Goal: Task Accomplishment & Management: Manage account settings

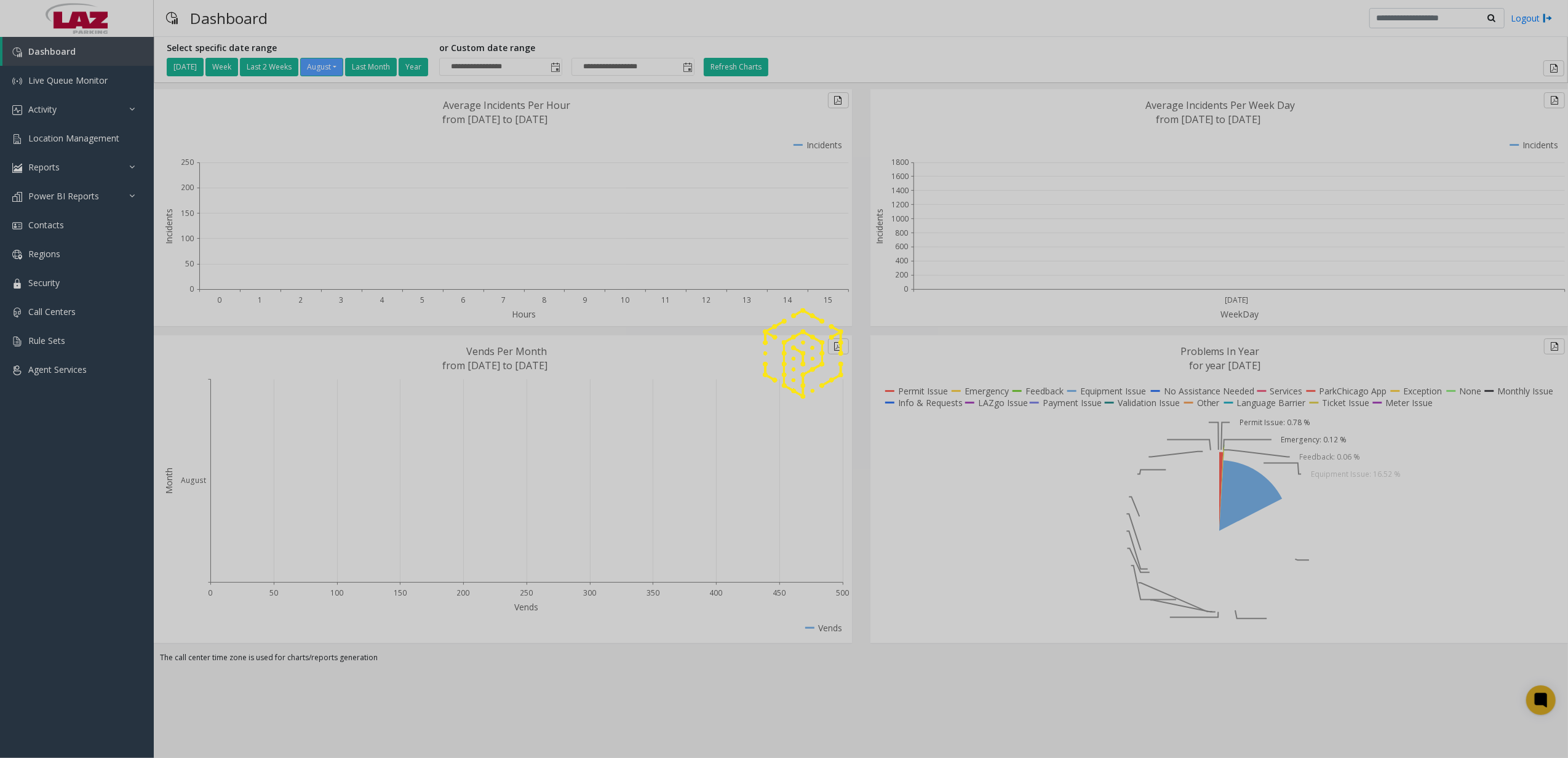
click at [75, 82] on div at bounding box center [784, 379] width 1568 height 758
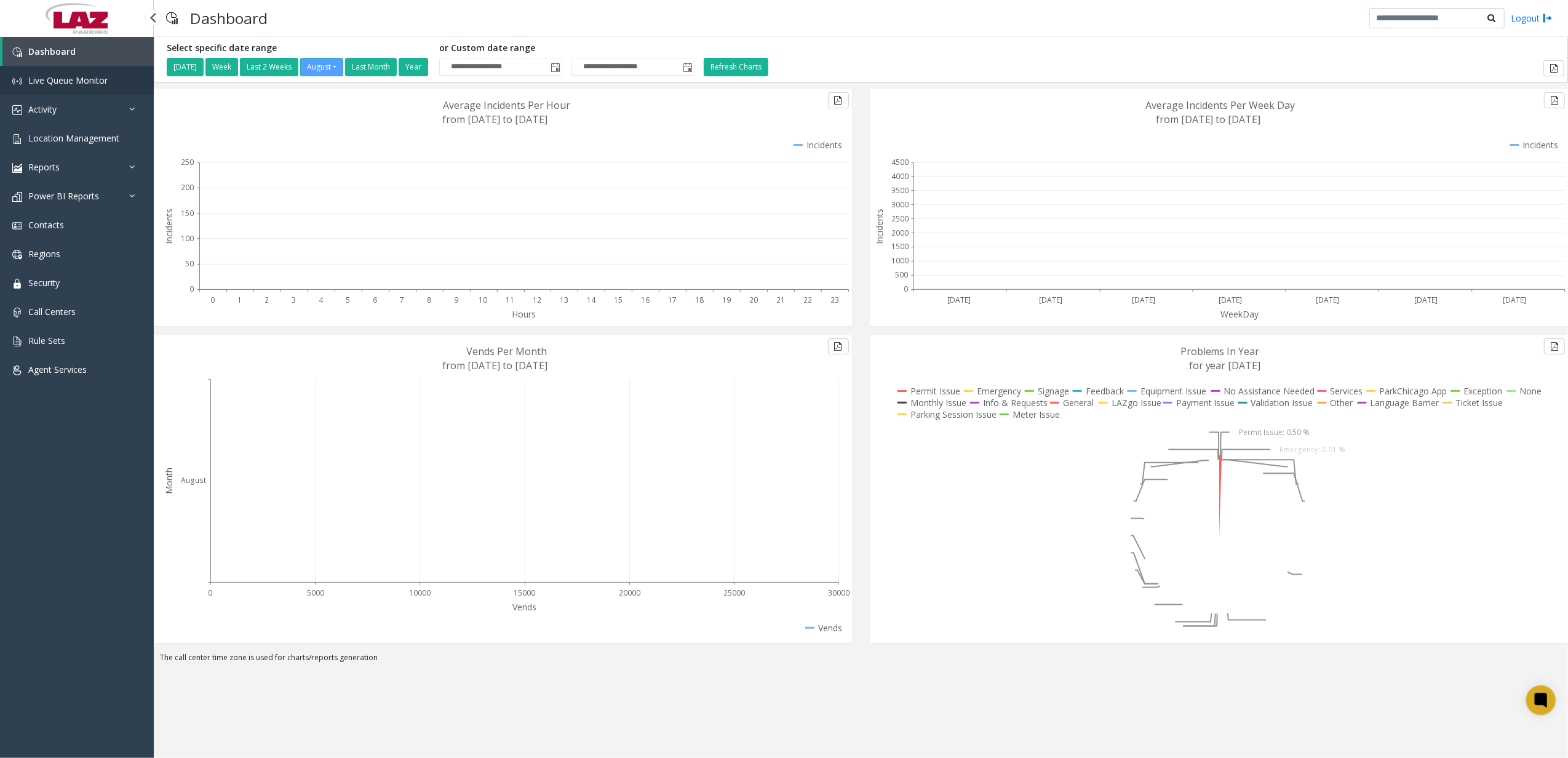
click at [75, 81] on span "Live Queue Monitor" at bounding box center [68, 80] width 80 height 11
click at [65, 250] on link "Regions" at bounding box center [77, 254] width 154 height 29
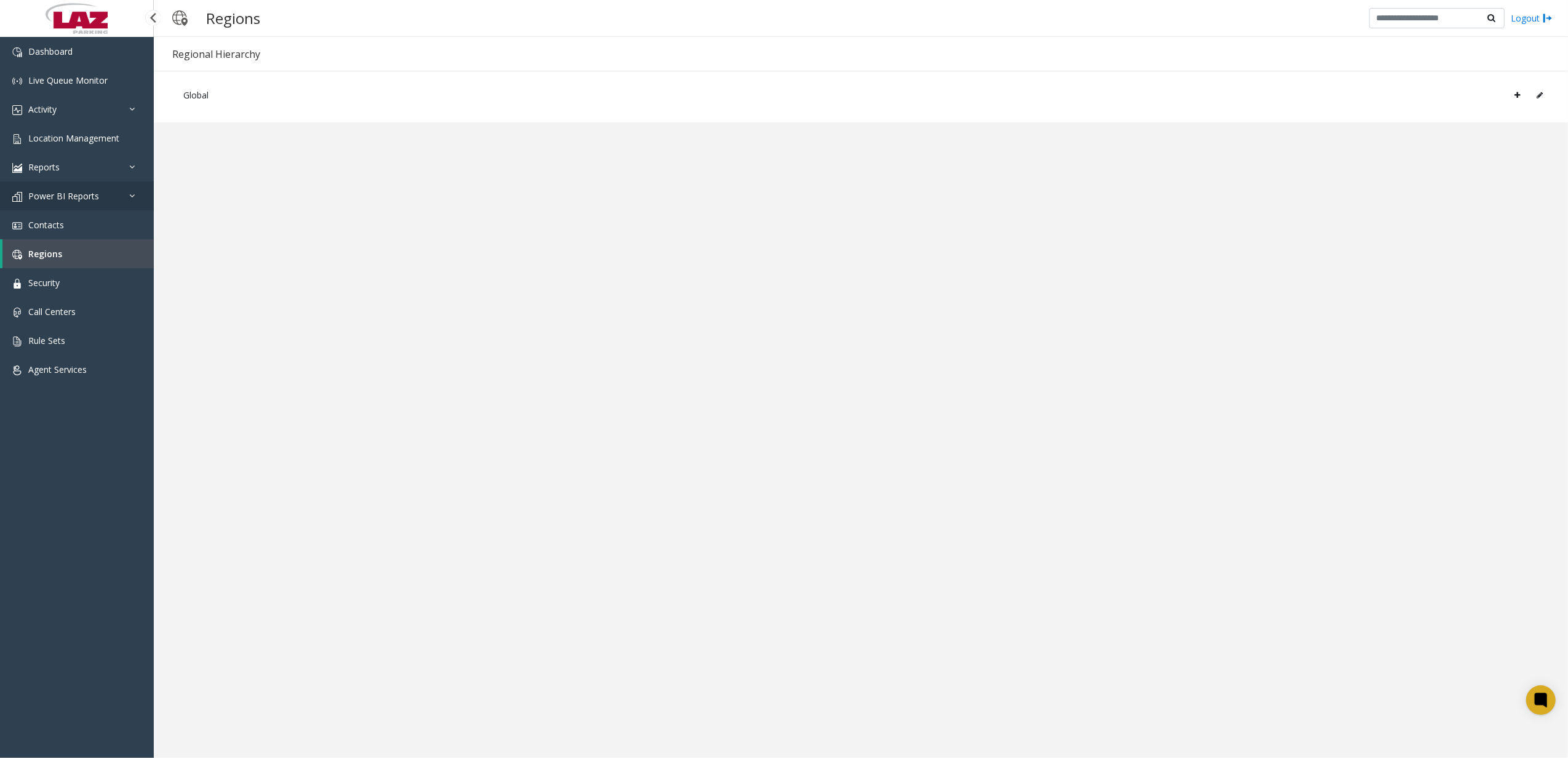
click at [90, 202] on link "Power BI Reports" at bounding box center [77, 196] width 154 height 29
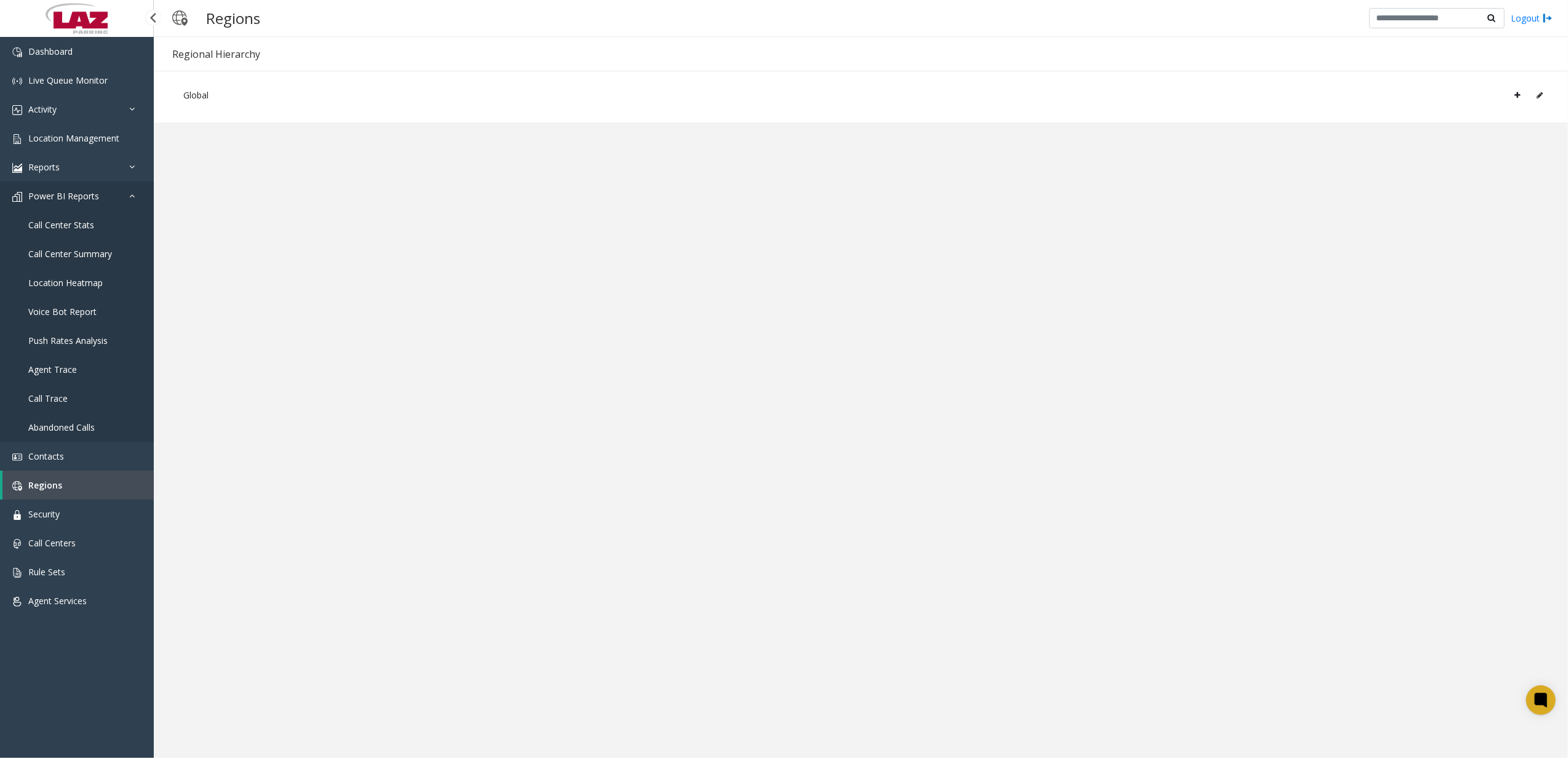
click at [69, 192] on span "Power BI Reports" at bounding box center [63, 196] width 71 height 11
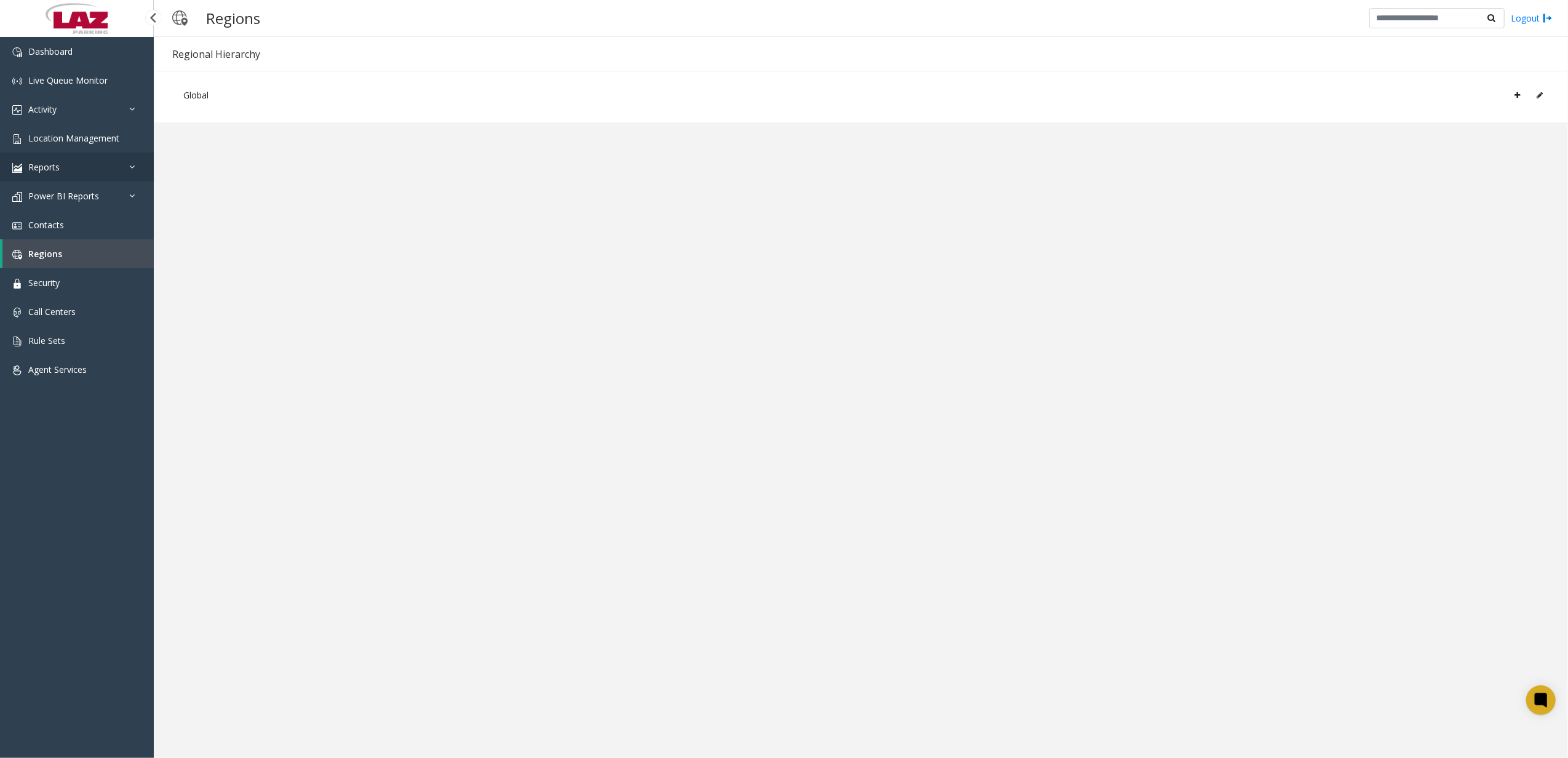
click at [70, 163] on link "Reports" at bounding box center [77, 167] width 154 height 29
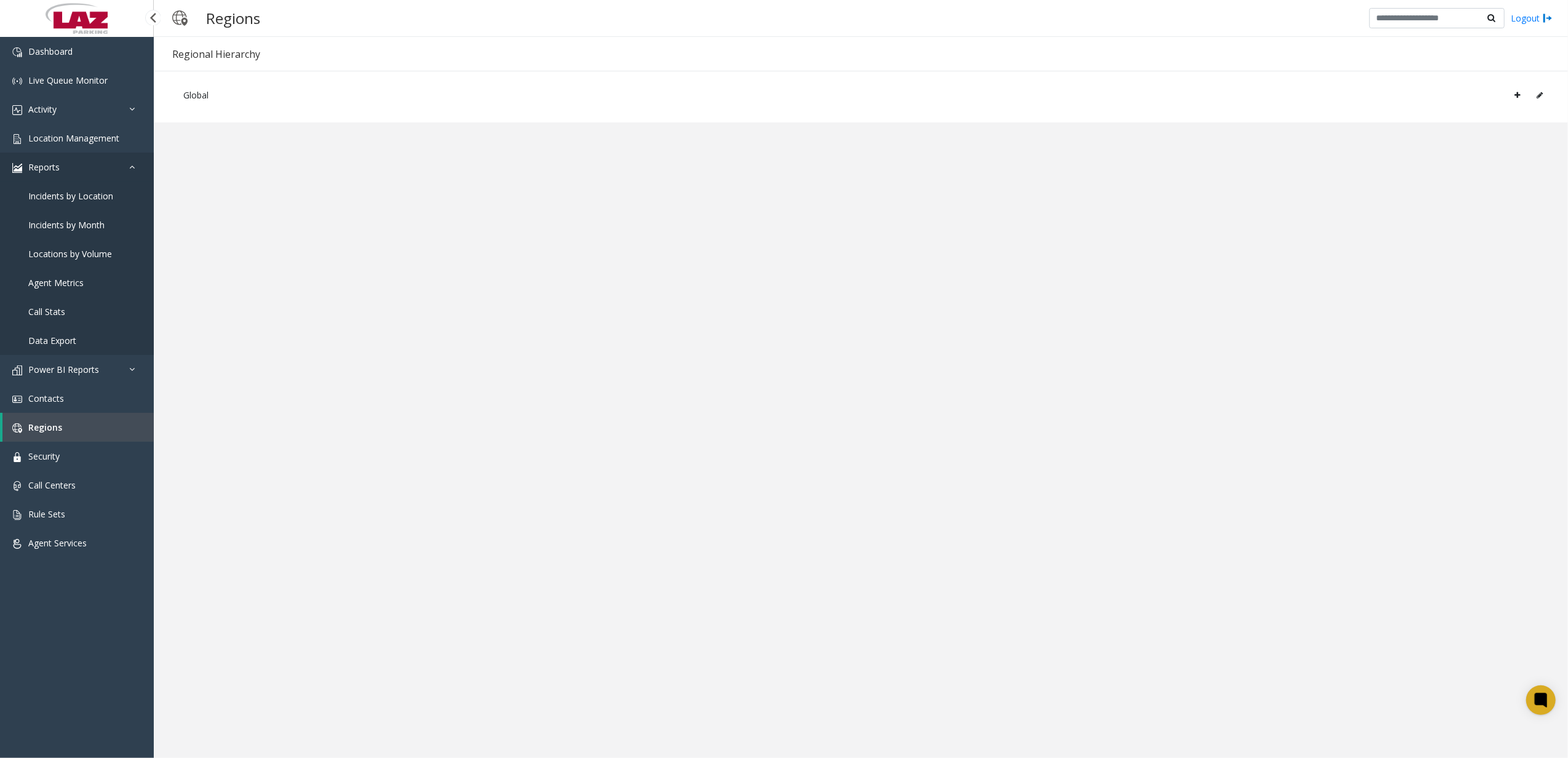
click at [70, 163] on link "Reports" at bounding box center [77, 167] width 154 height 29
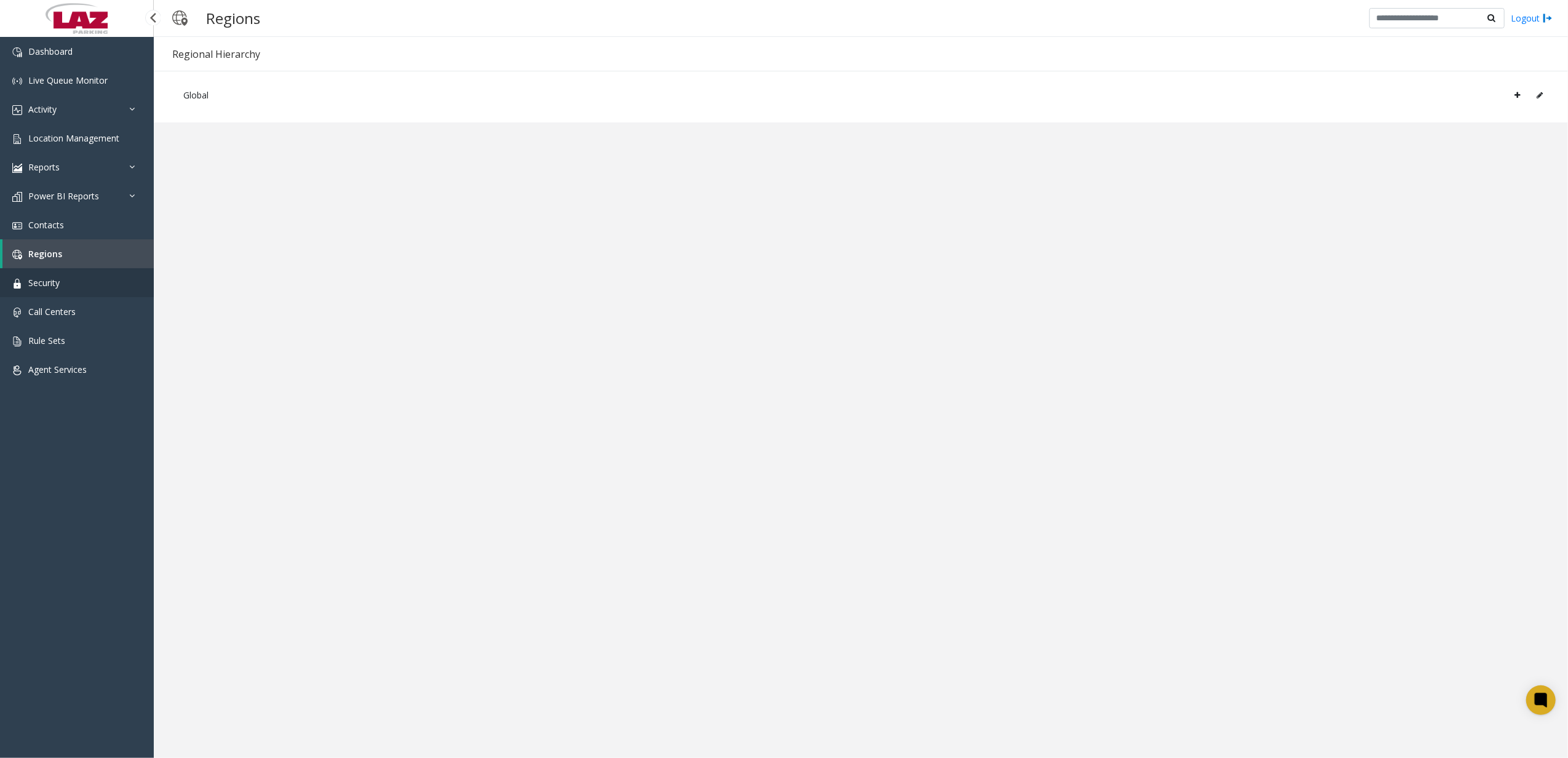
click at [74, 291] on link "Security" at bounding box center [77, 283] width 154 height 29
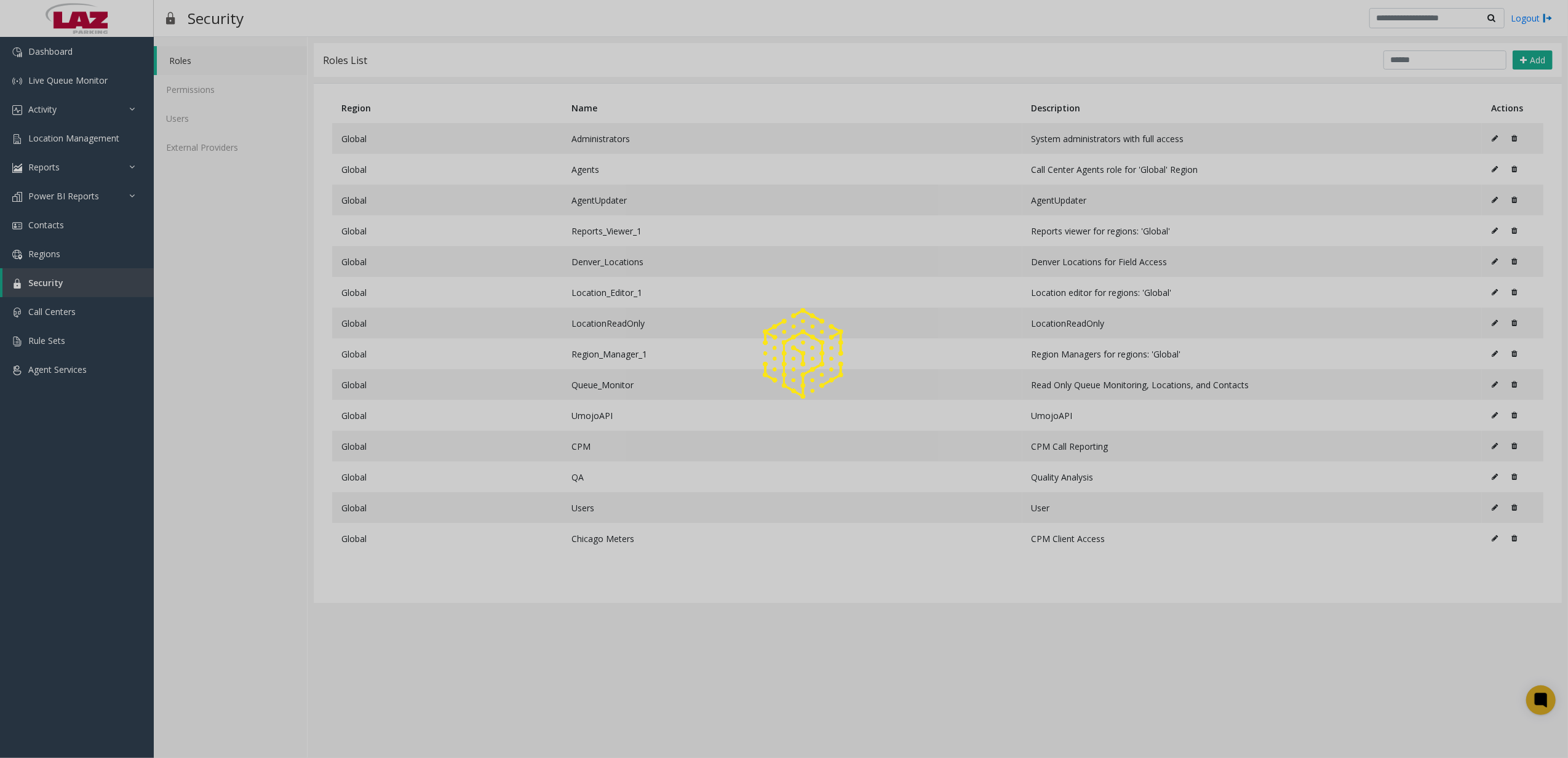
click at [213, 115] on div at bounding box center [784, 379] width 1568 height 758
click at [207, 115] on link "Users" at bounding box center [230, 118] width 153 height 29
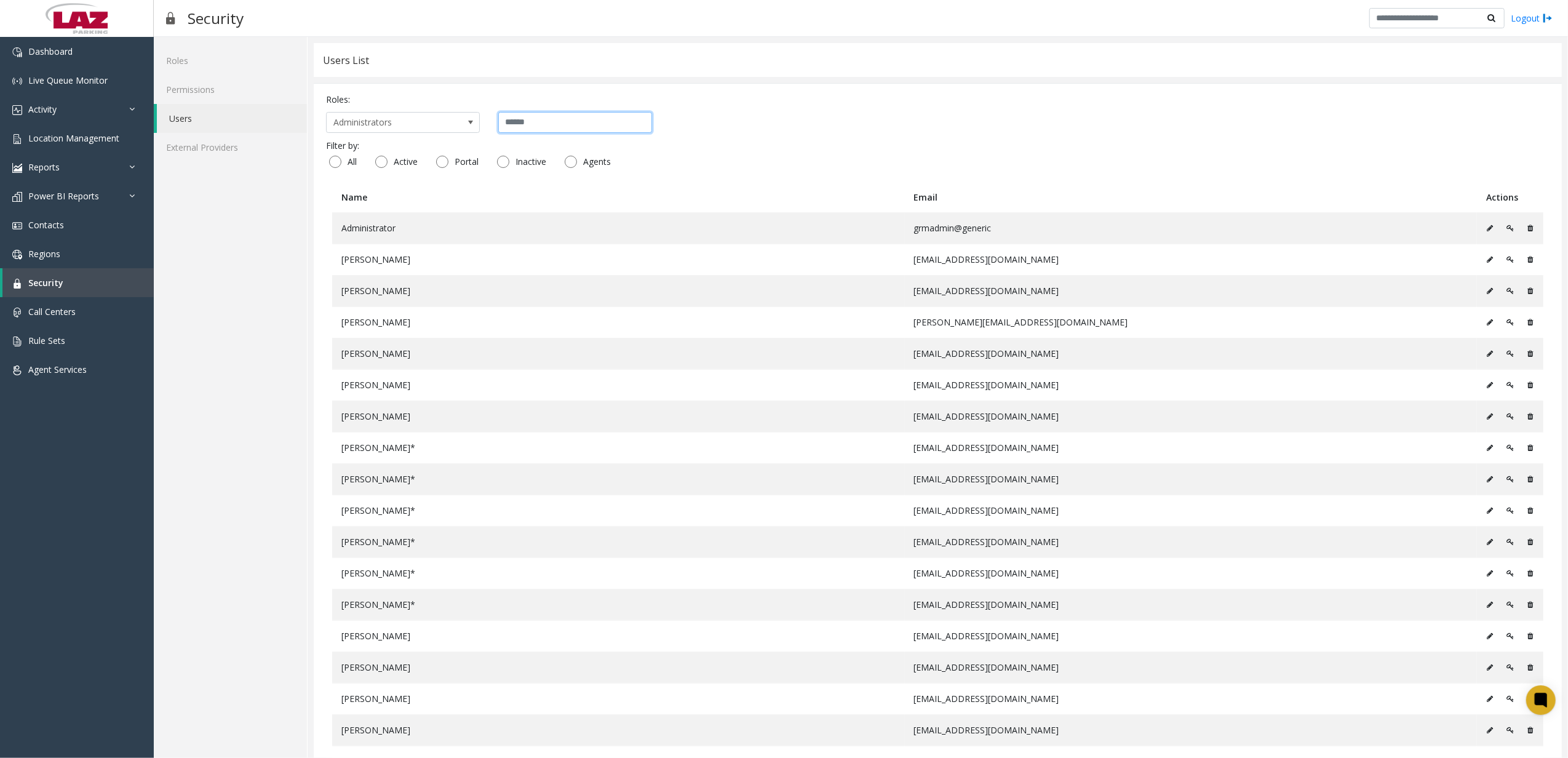
click at [549, 115] on input "text" at bounding box center [575, 122] width 154 height 21
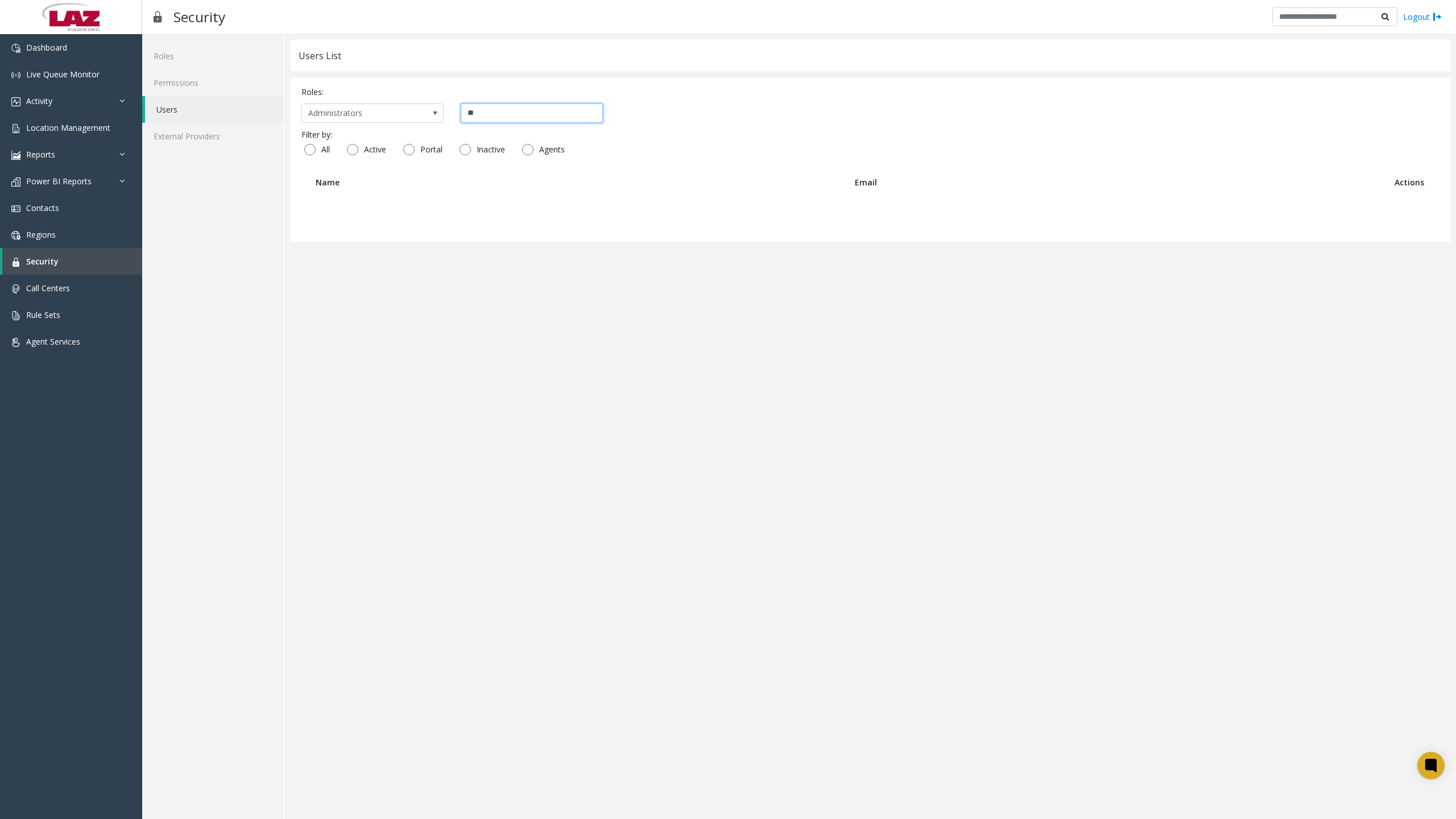
type input "*"
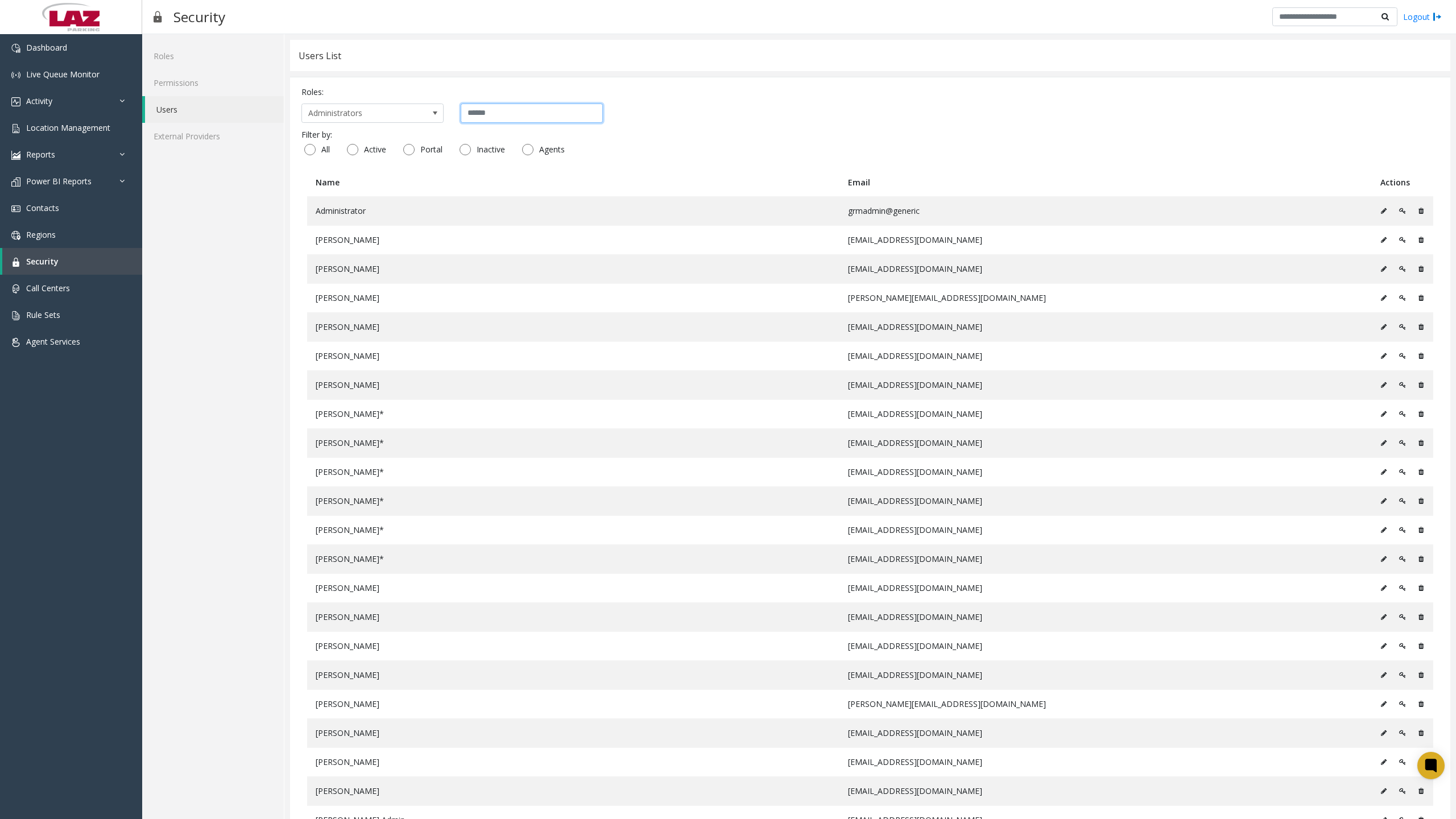
type input "*"
click at [76, 185] on span "Power BI Reports" at bounding box center [59, 181] width 66 height 11
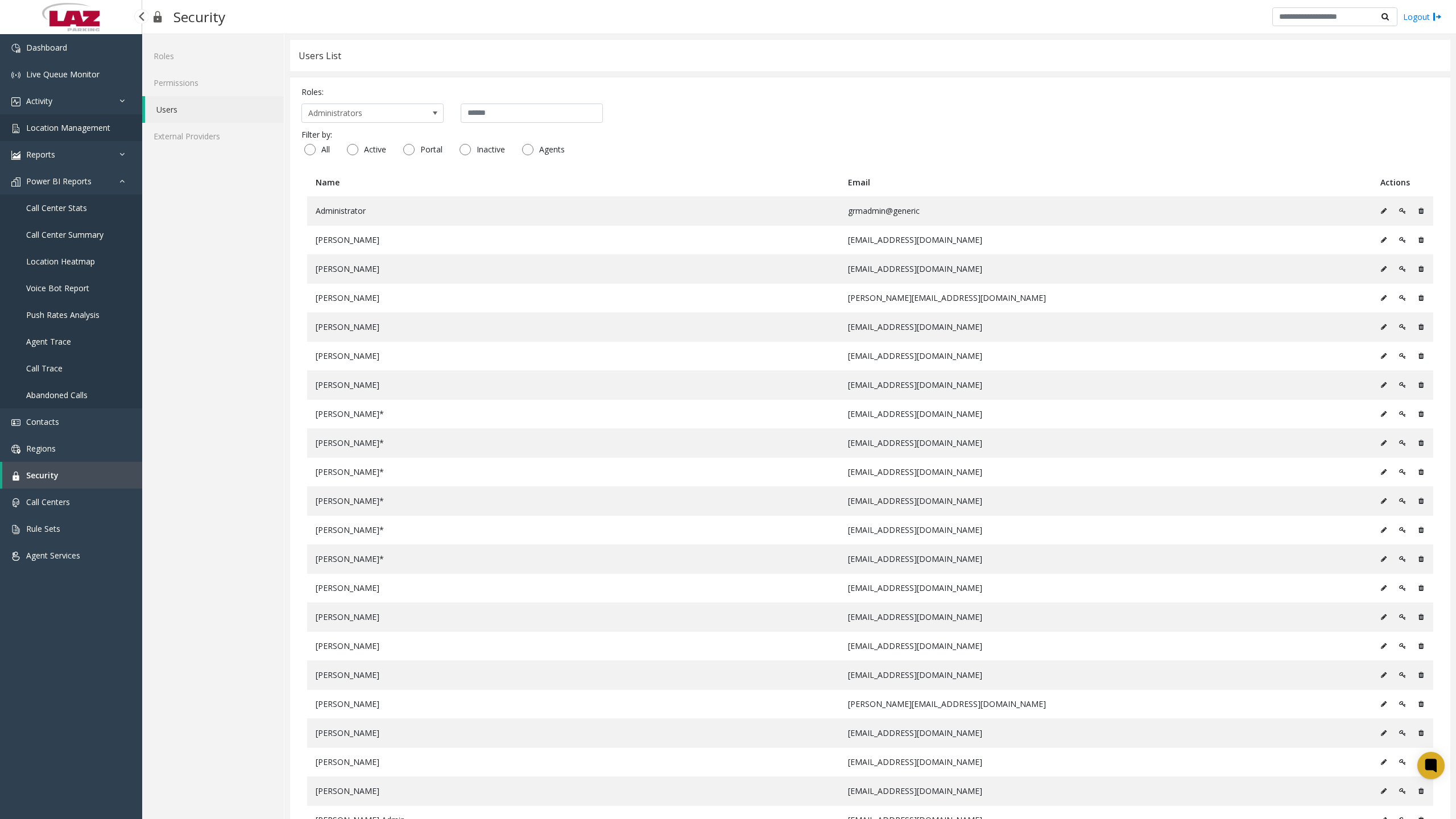
click at [116, 128] on link "Location Management" at bounding box center [71, 127] width 142 height 27
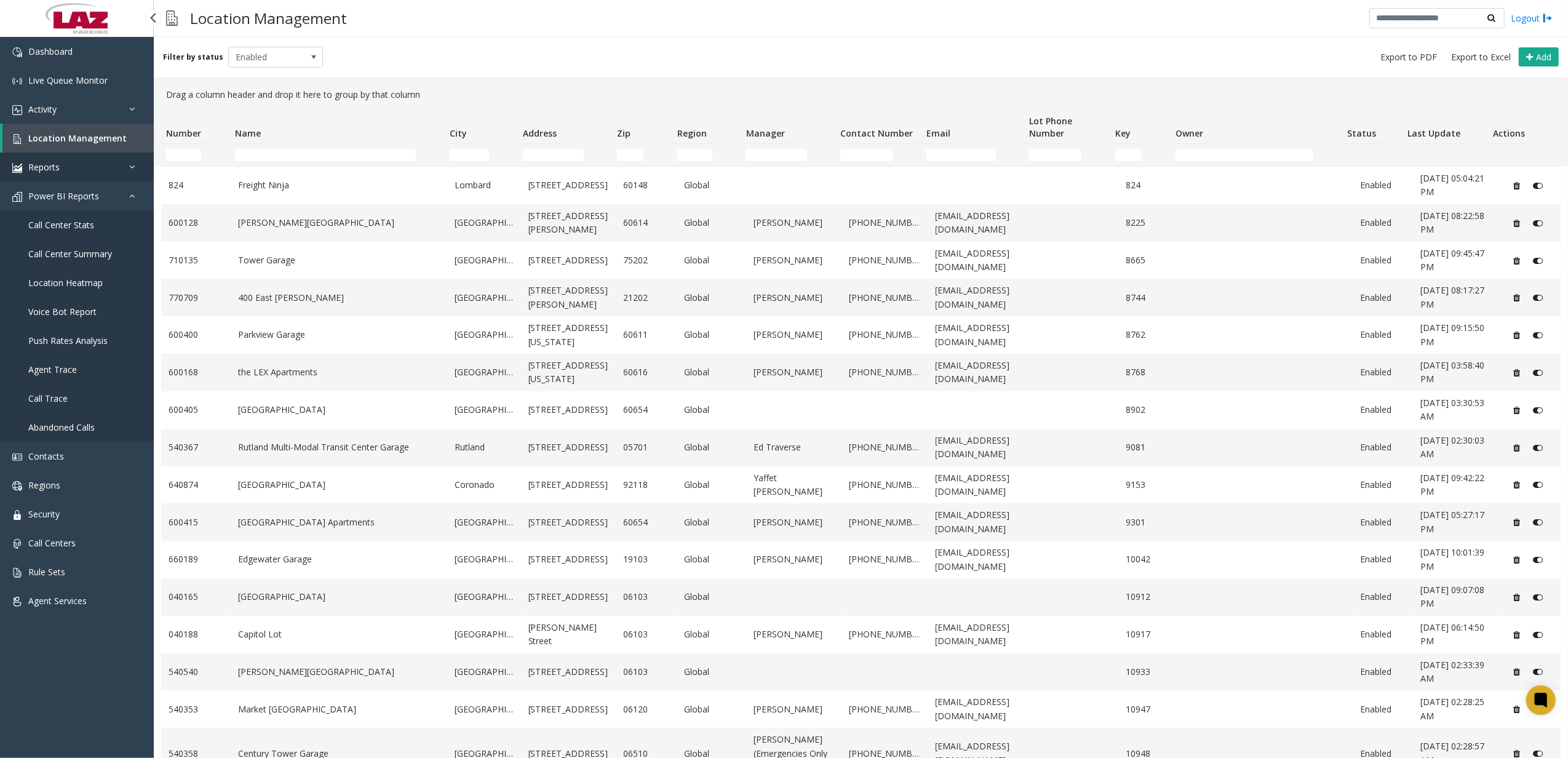
click at [64, 175] on link "Reports" at bounding box center [77, 167] width 154 height 29
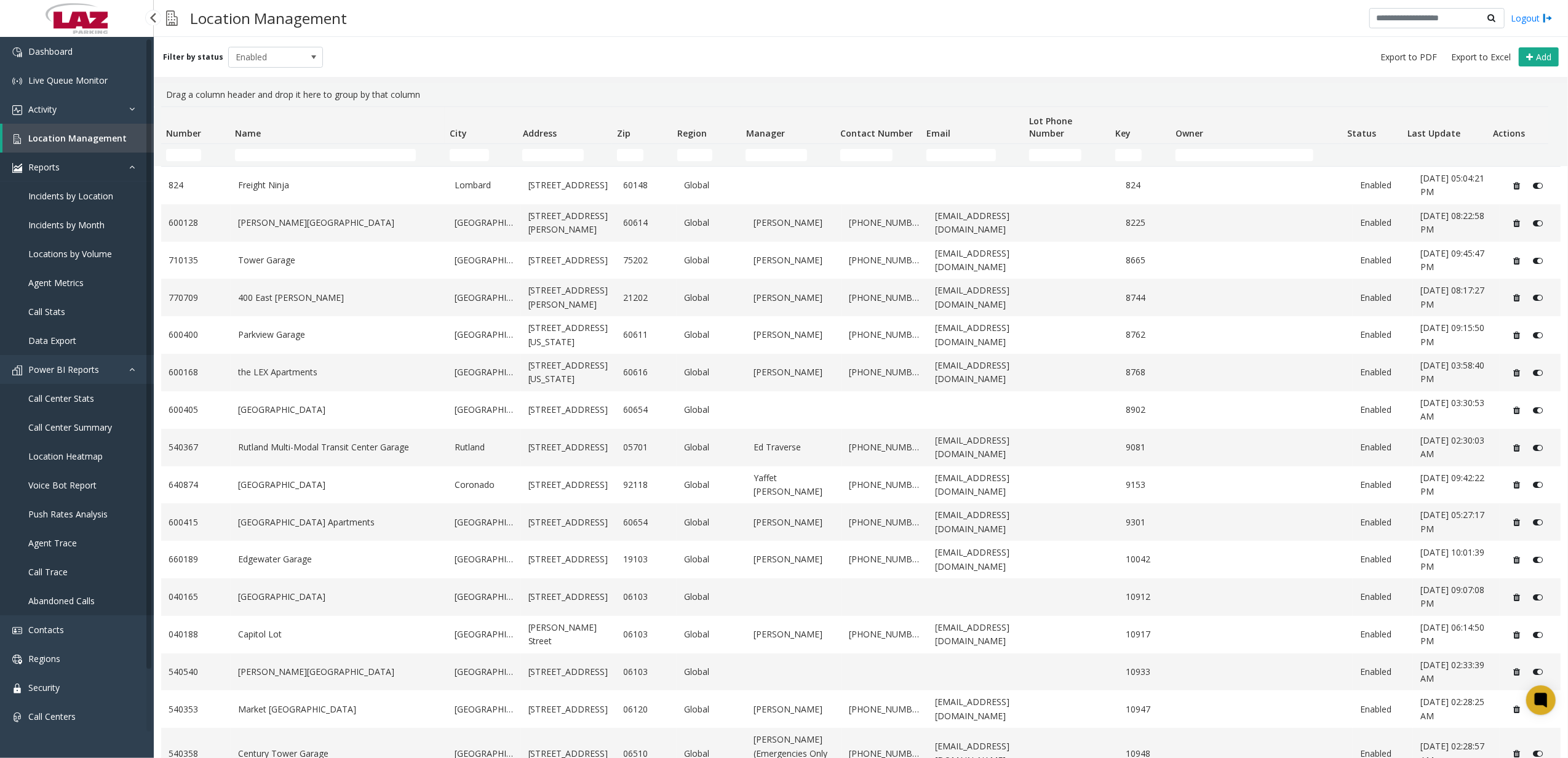
click at [62, 178] on link "Reports" at bounding box center [77, 167] width 154 height 29
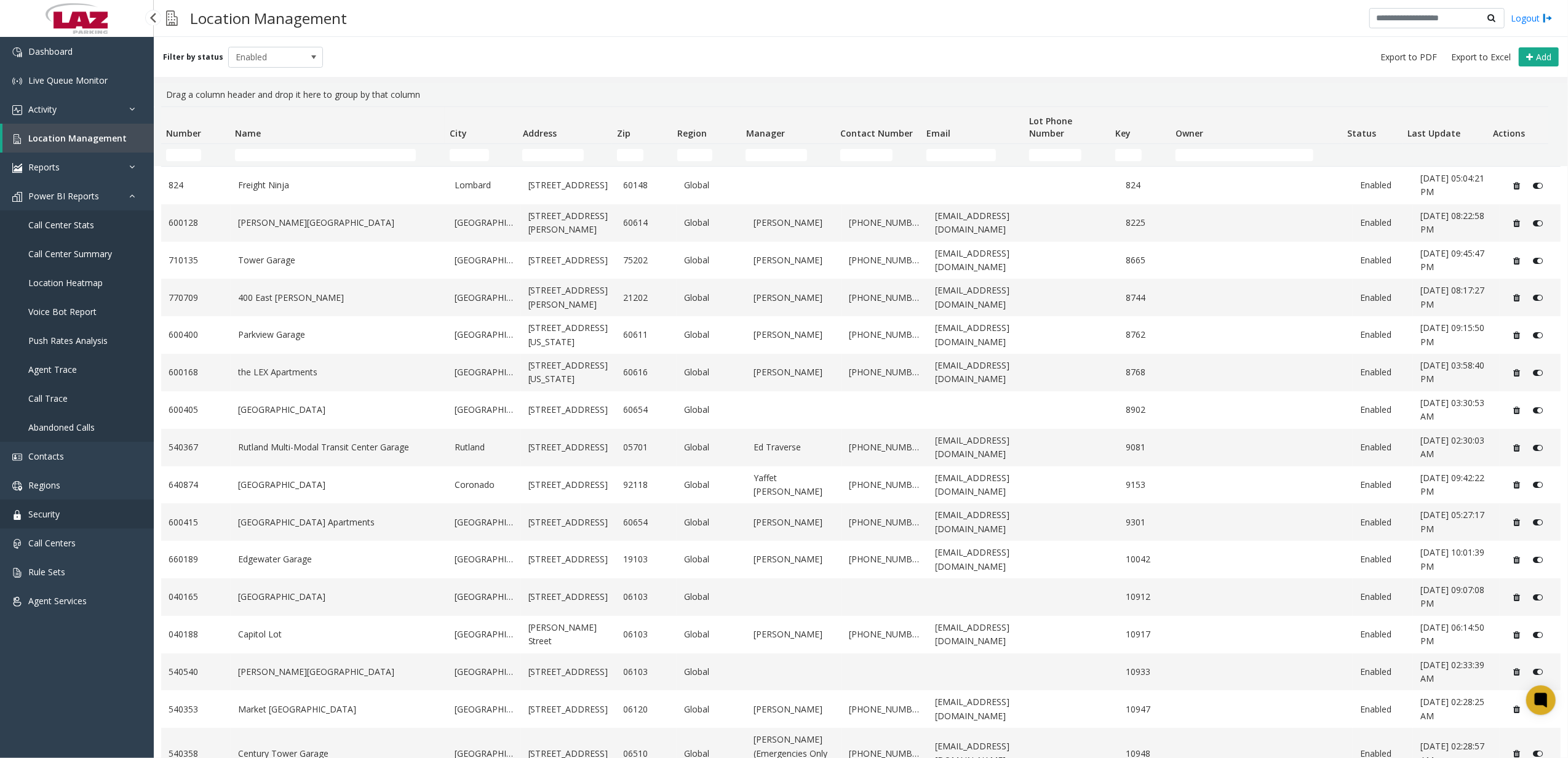
click at [64, 522] on link "Security" at bounding box center [77, 514] width 154 height 29
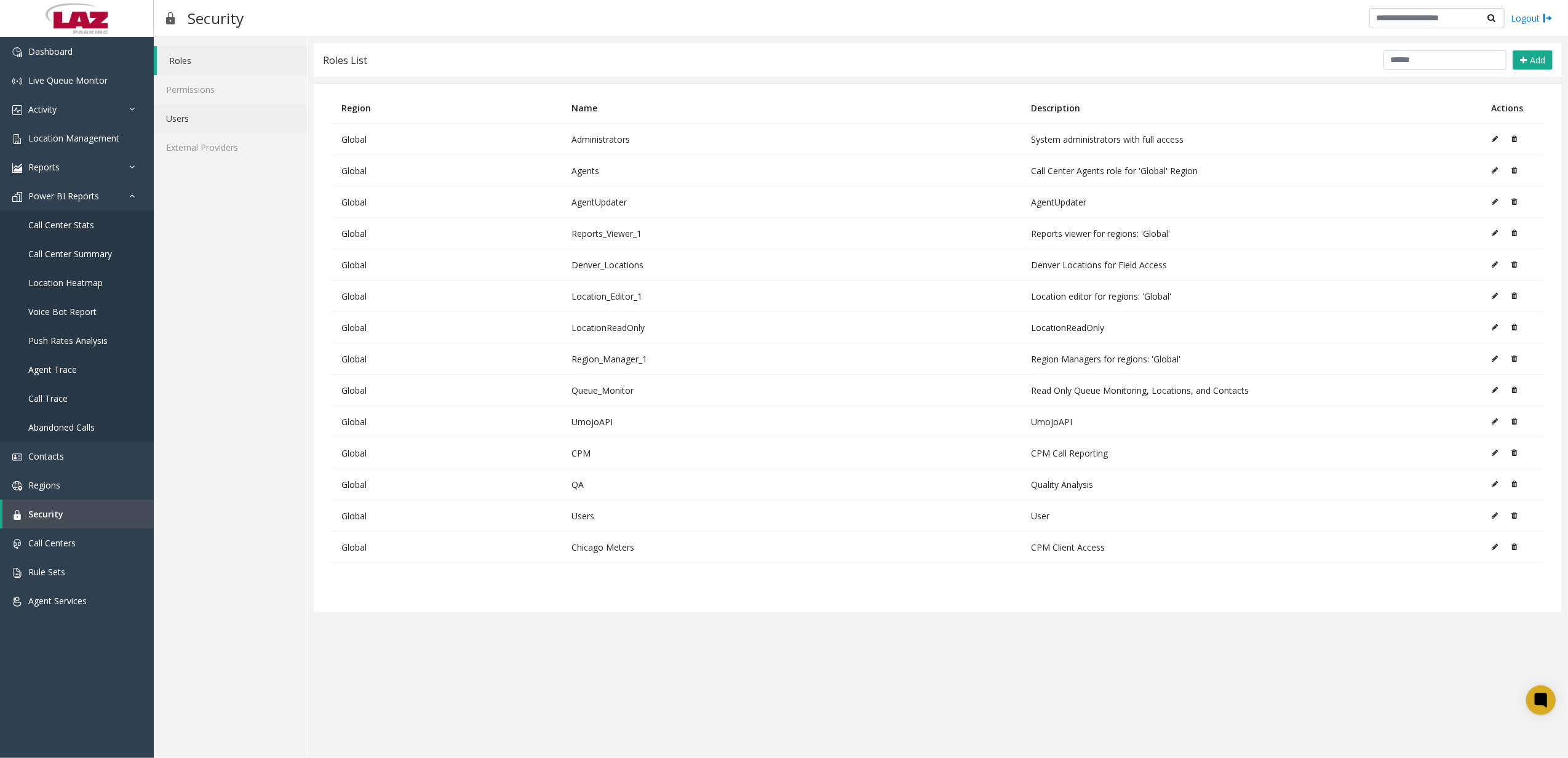
click at [231, 124] on link "Users" at bounding box center [230, 118] width 153 height 29
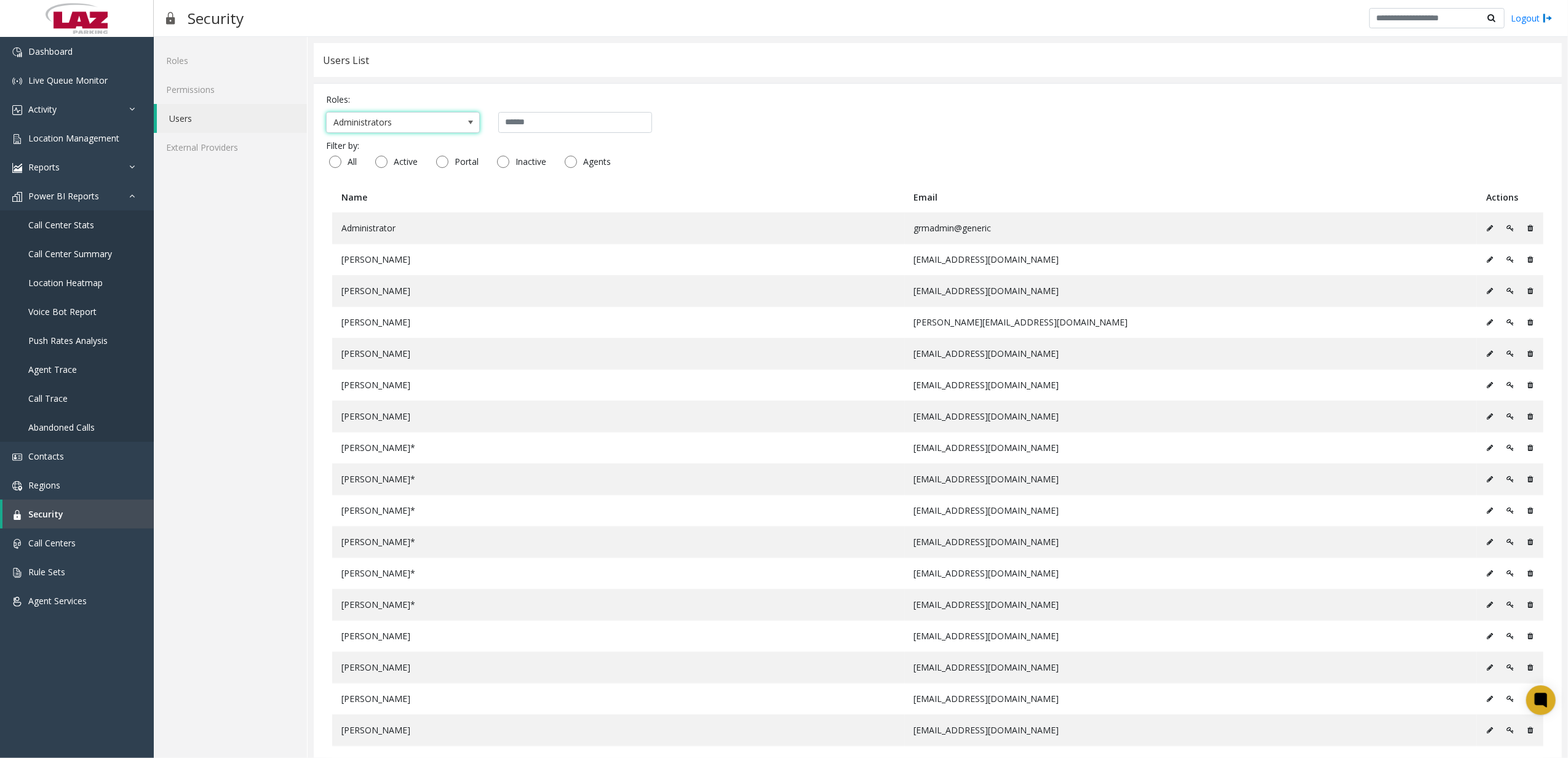
click at [438, 122] on span "Administrators" at bounding box center [387, 122] width 122 height 20
type input "*"
click at [399, 266] on li "Region_Manager_1" at bounding box center [403, 257] width 150 height 17
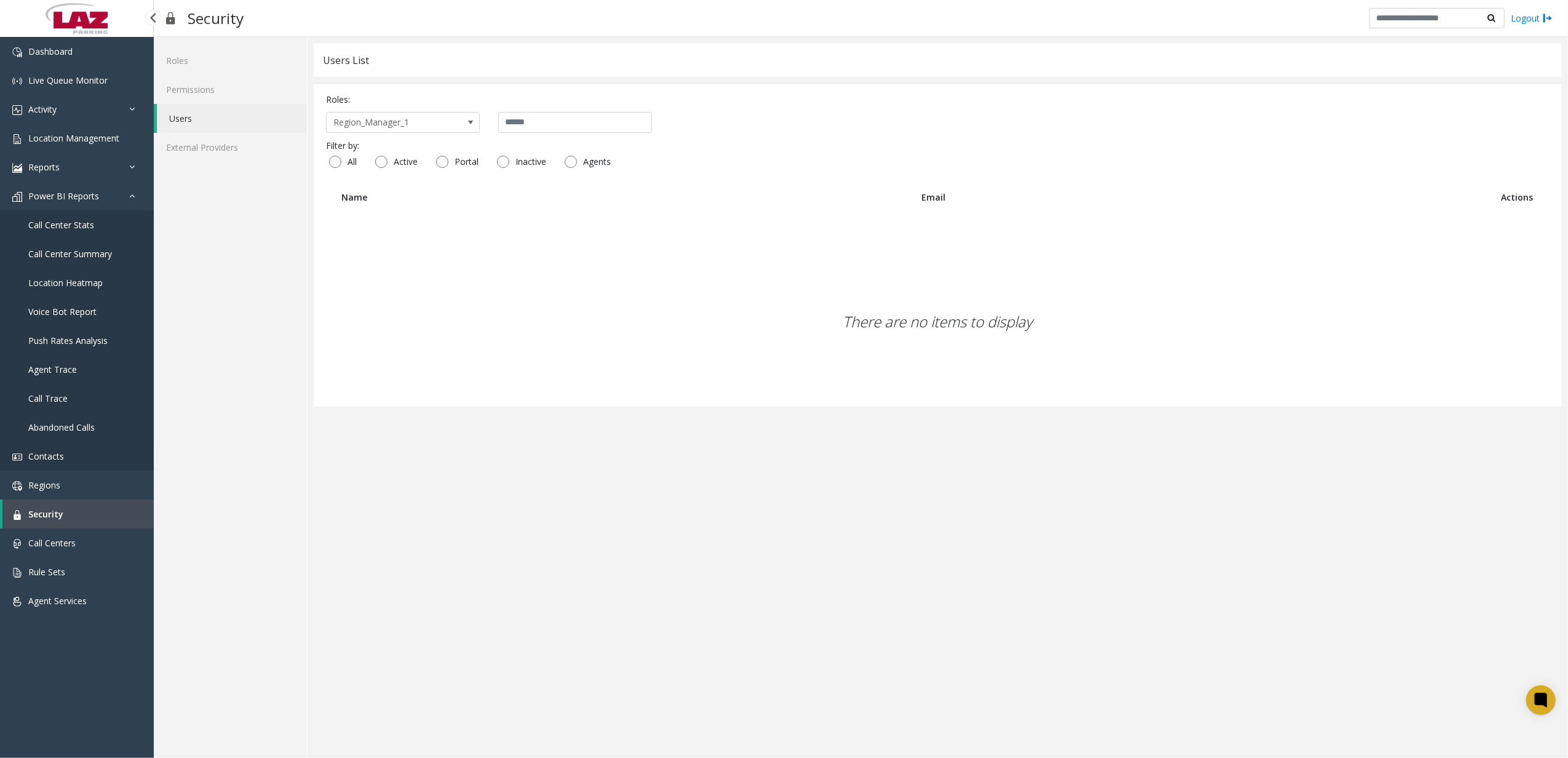
click at [66, 460] on link "Contacts" at bounding box center [77, 456] width 154 height 29
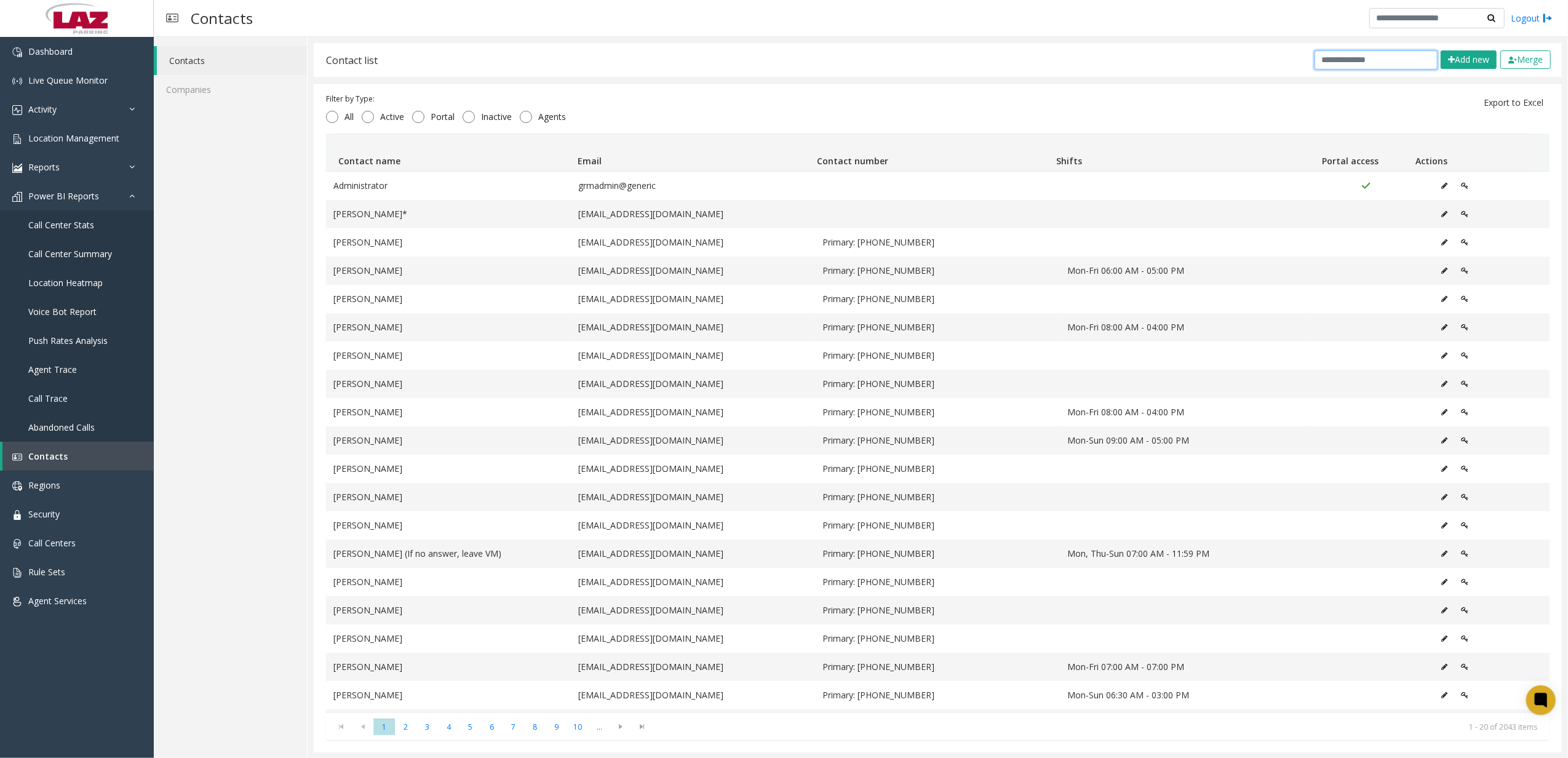
click at [1391, 67] on input "text" at bounding box center [1376, 60] width 123 height 19
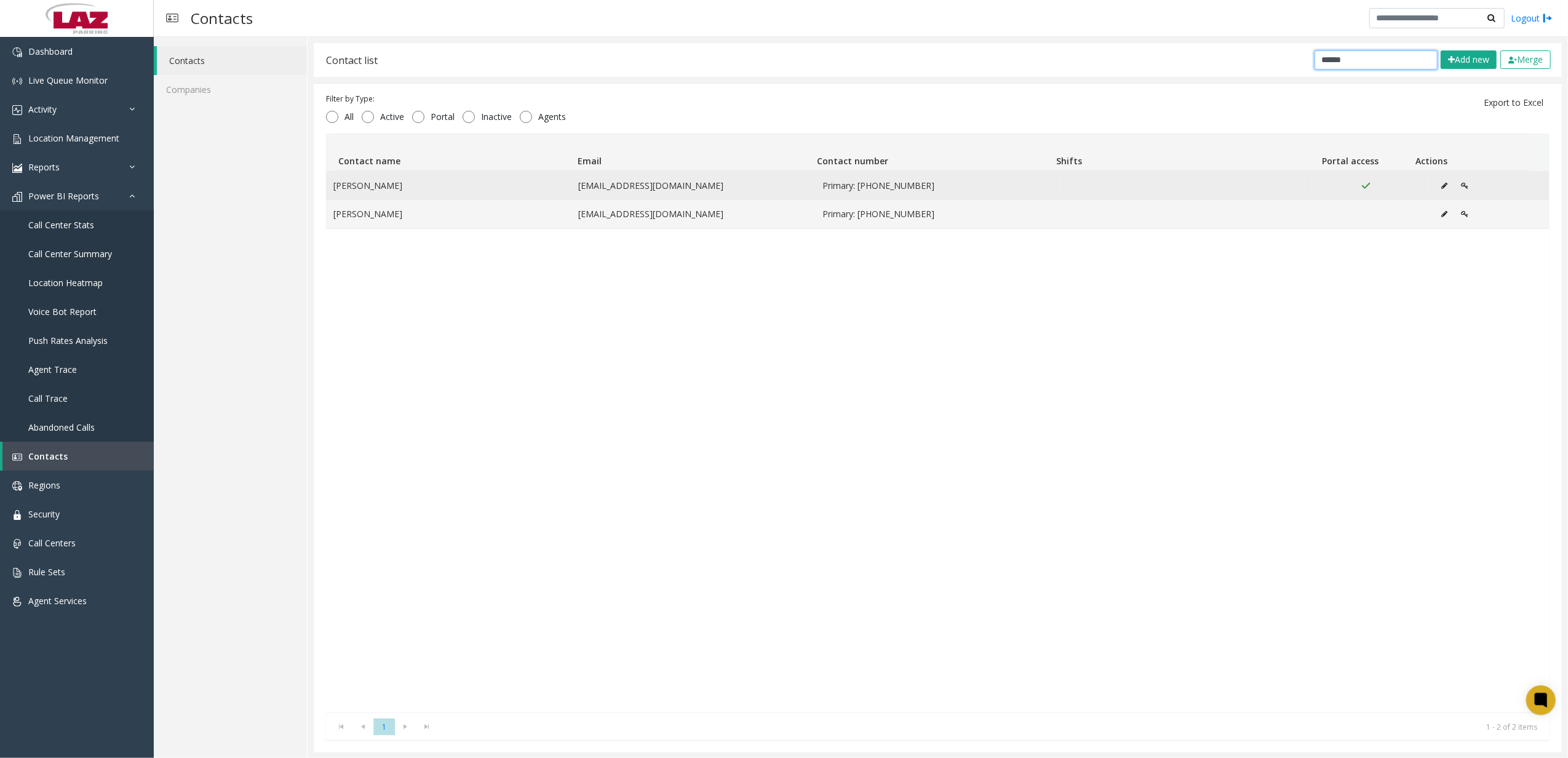
type input "******"
click at [1454, 191] on button "Data table" at bounding box center [1464, 186] width 21 height 18
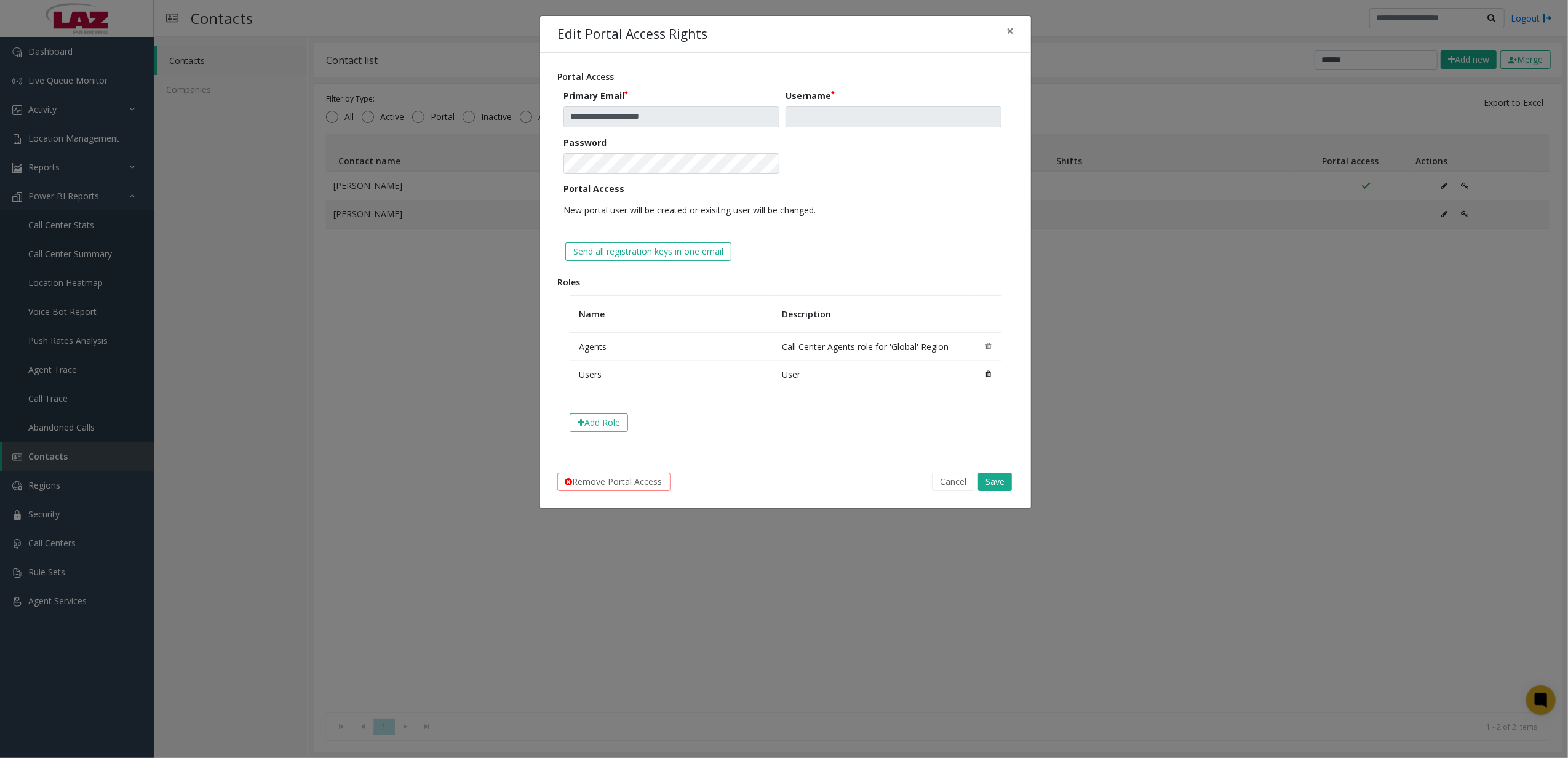
click at [867, 353] on td "Call Center Agents role for 'Global' Region" at bounding box center [874, 346] width 203 height 28
click at [837, 340] on td "Call Center Agents role for 'Global' Region" at bounding box center [874, 346] width 203 height 28
drag, startPoint x: 837, startPoint y: 340, endPoint x: 834, endPoint y: 348, distance: 8.5
click at [834, 348] on td "Call Center Agents role for 'Global' Region" at bounding box center [874, 346] width 203 height 28
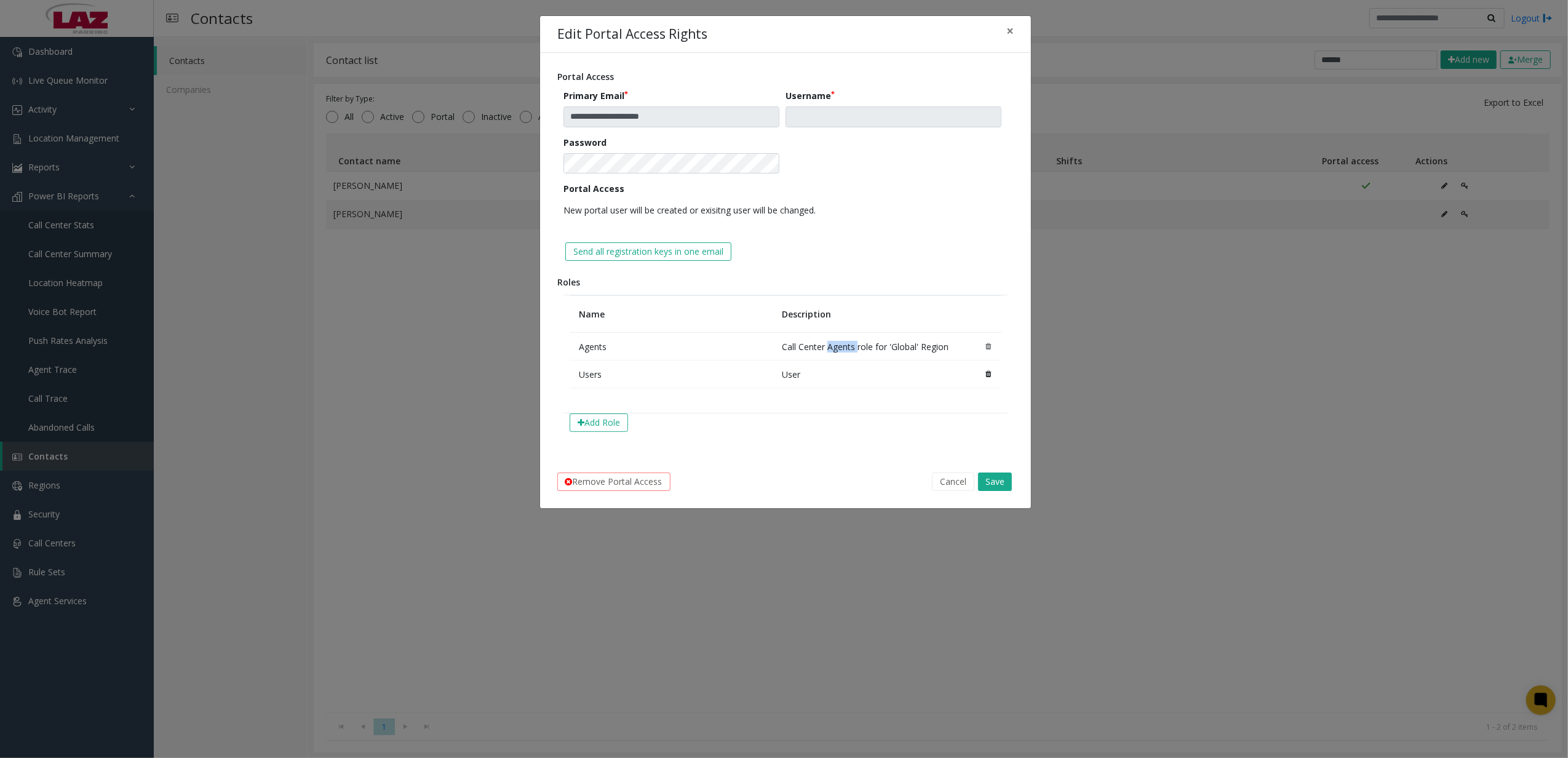
click at [834, 348] on td "Call Center Agents role for 'Global' Region" at bounding box center [874, 346] width 203 height 28
drag, startPoint x: 834, startPoint y: 348, endPoint x: 778, endPoint y: 380, distance: 64.5
click at [778, 380] on td "User" at bounding box center [874, 374] width 203 height 28
click at [787, 375] on td "User" at bounding box center [874, 374] width 203 height 28
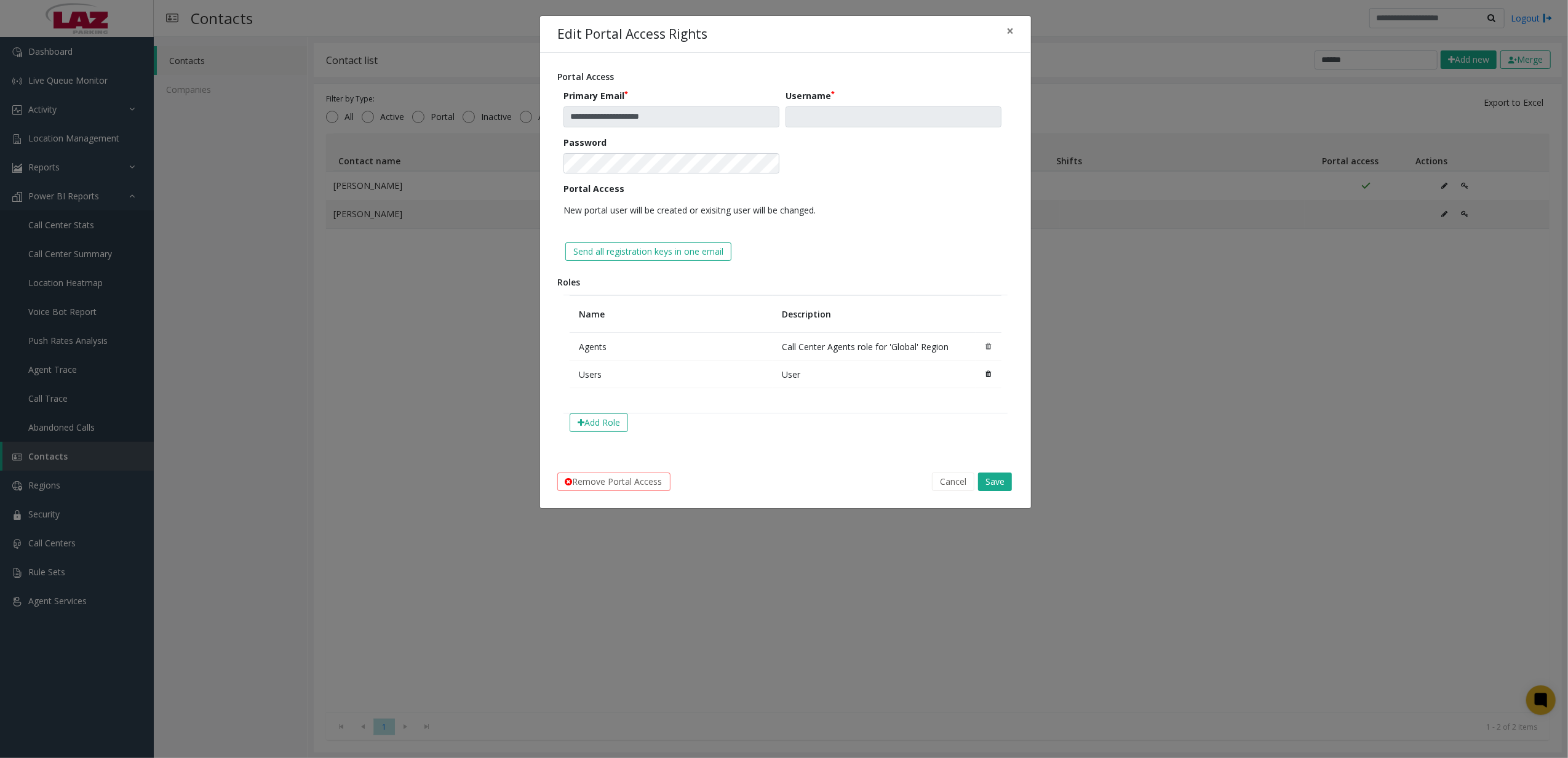
click at [795, 372] on td "User" at bounding box center [874, 374] width 203 height 28
drag, startPoint x: 795, startPoint y: 372, endPoint x: 791, endPoint y: 175, distance: 197.0
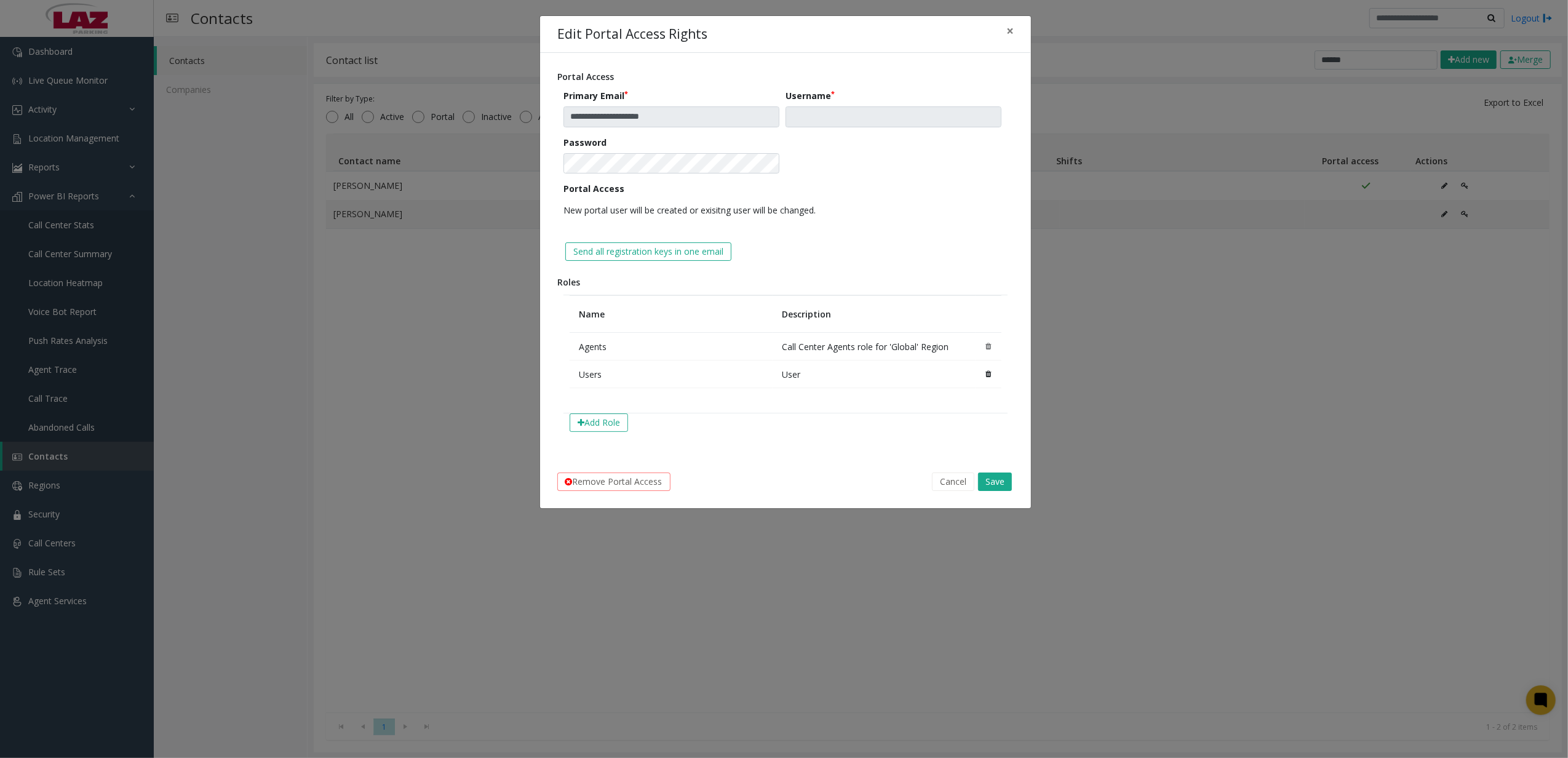
click at [791, 175] on form "**********" at bounding box center [785, 159] width 444 height 140
click at [957, 477] on button "Cancel" at bounding box center [953, 481] width 43 height 18
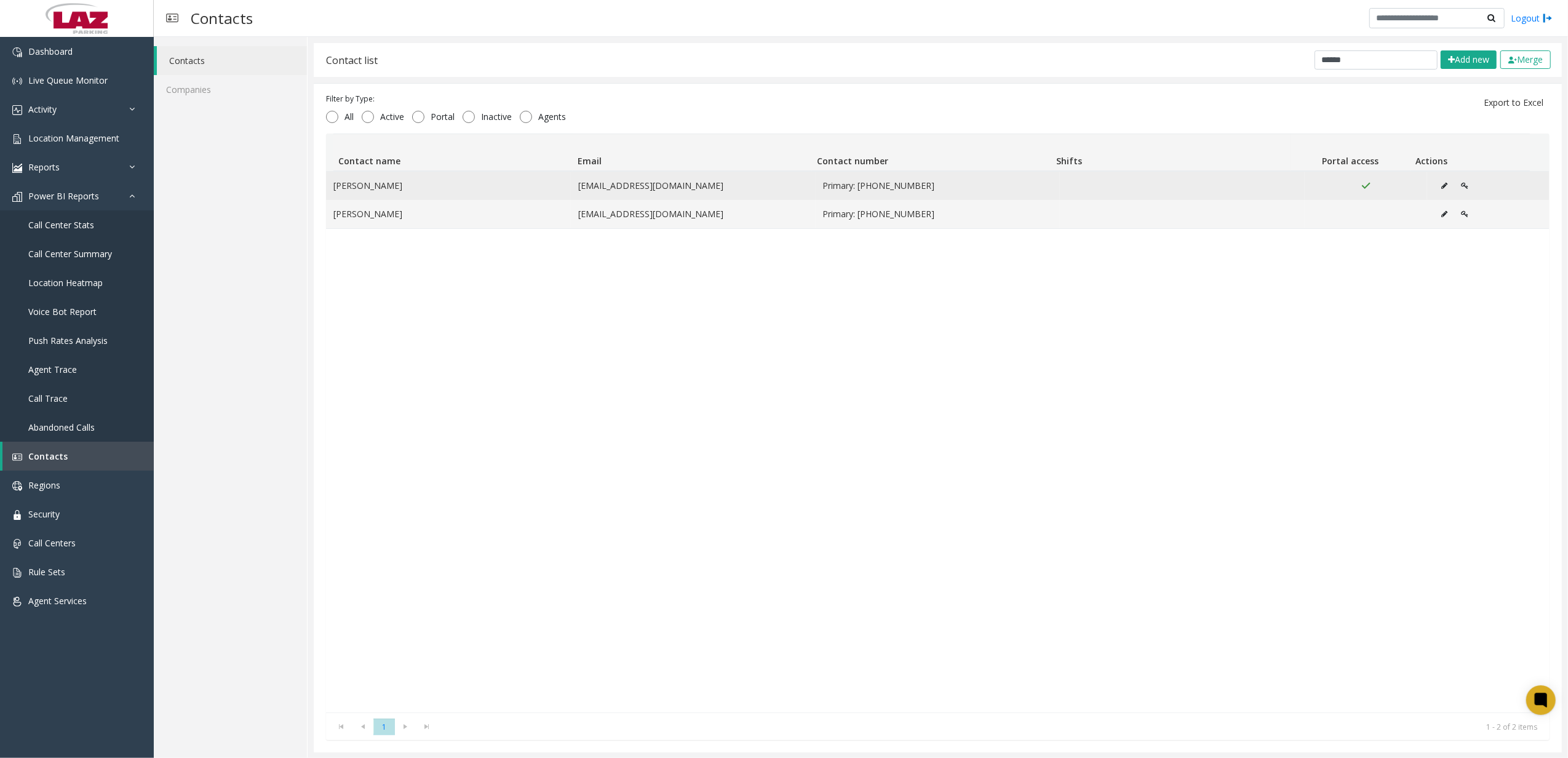
click at [408, 188] on td "[PERSON_NAME]" at bounding box center [448, 186] width 245 height 28
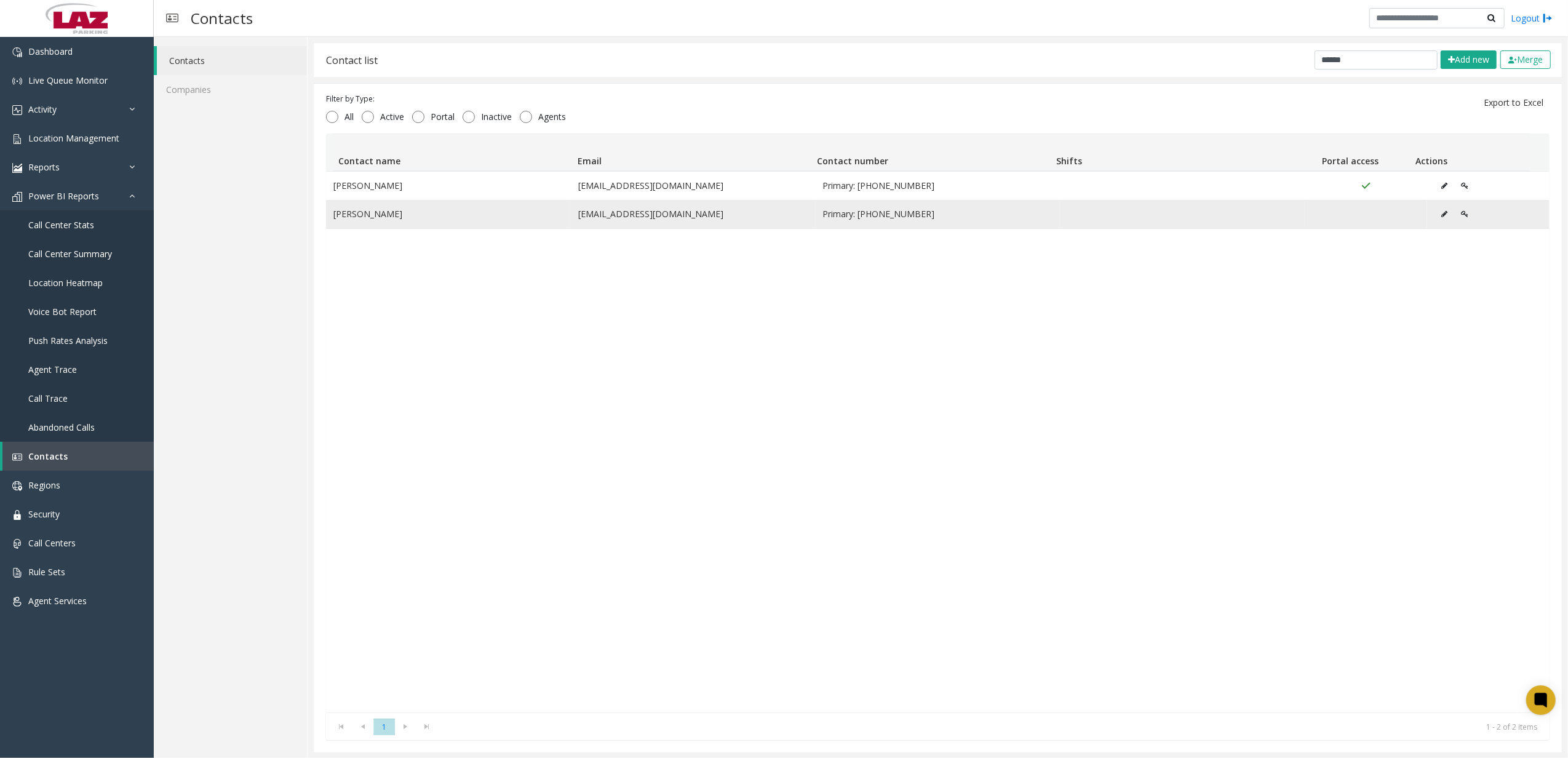
click at [412, 219] on td "[PERSON_NAME]" at bounding box center [448, 214] width 245 height 28
click at [99, 143] on span "Location Management" at bounding box center [74, 138] width 91 height 11
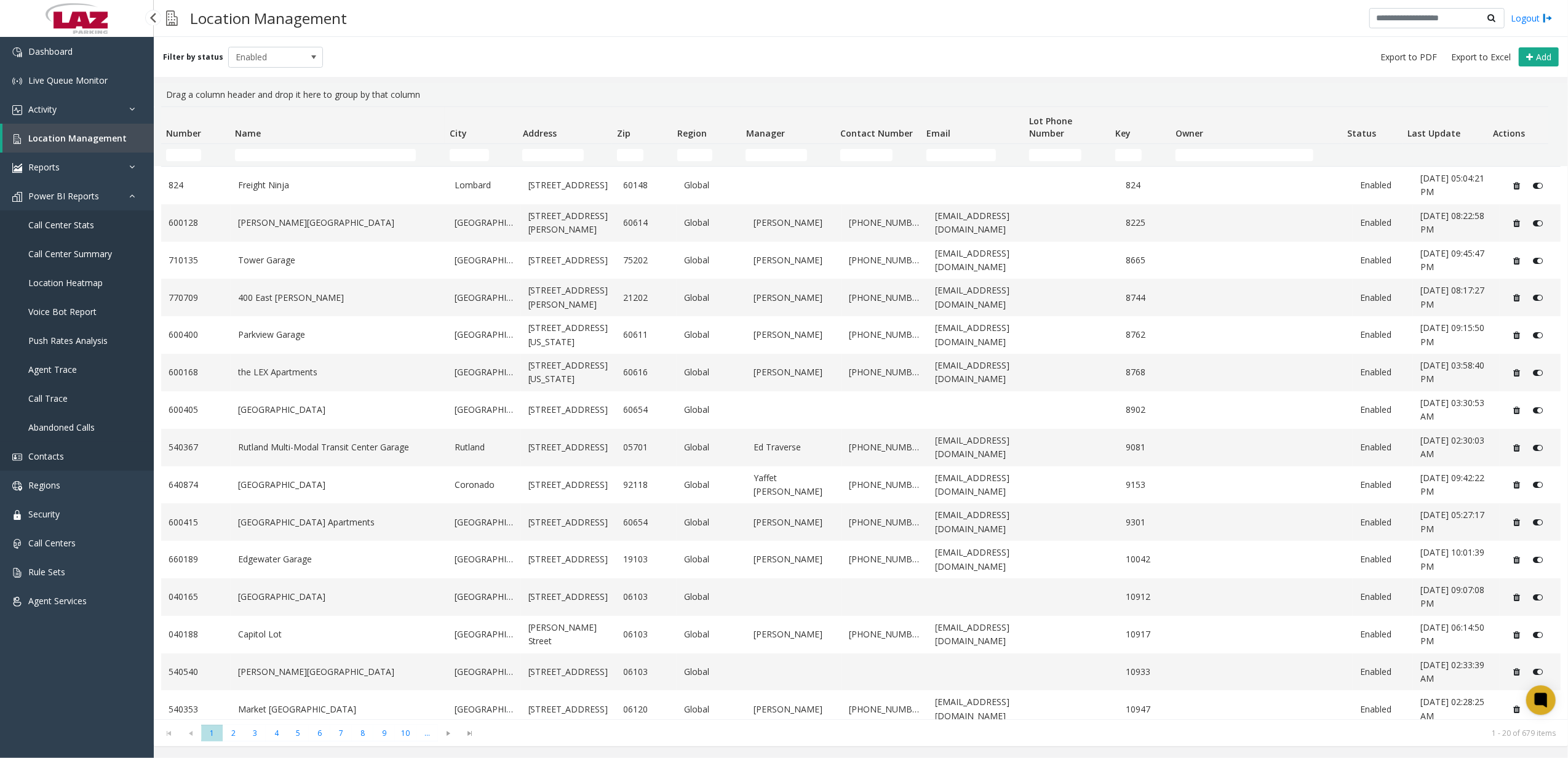
click at [88, 458] on link "Contacts" at bounding box center [77, 456] width 154 height 29
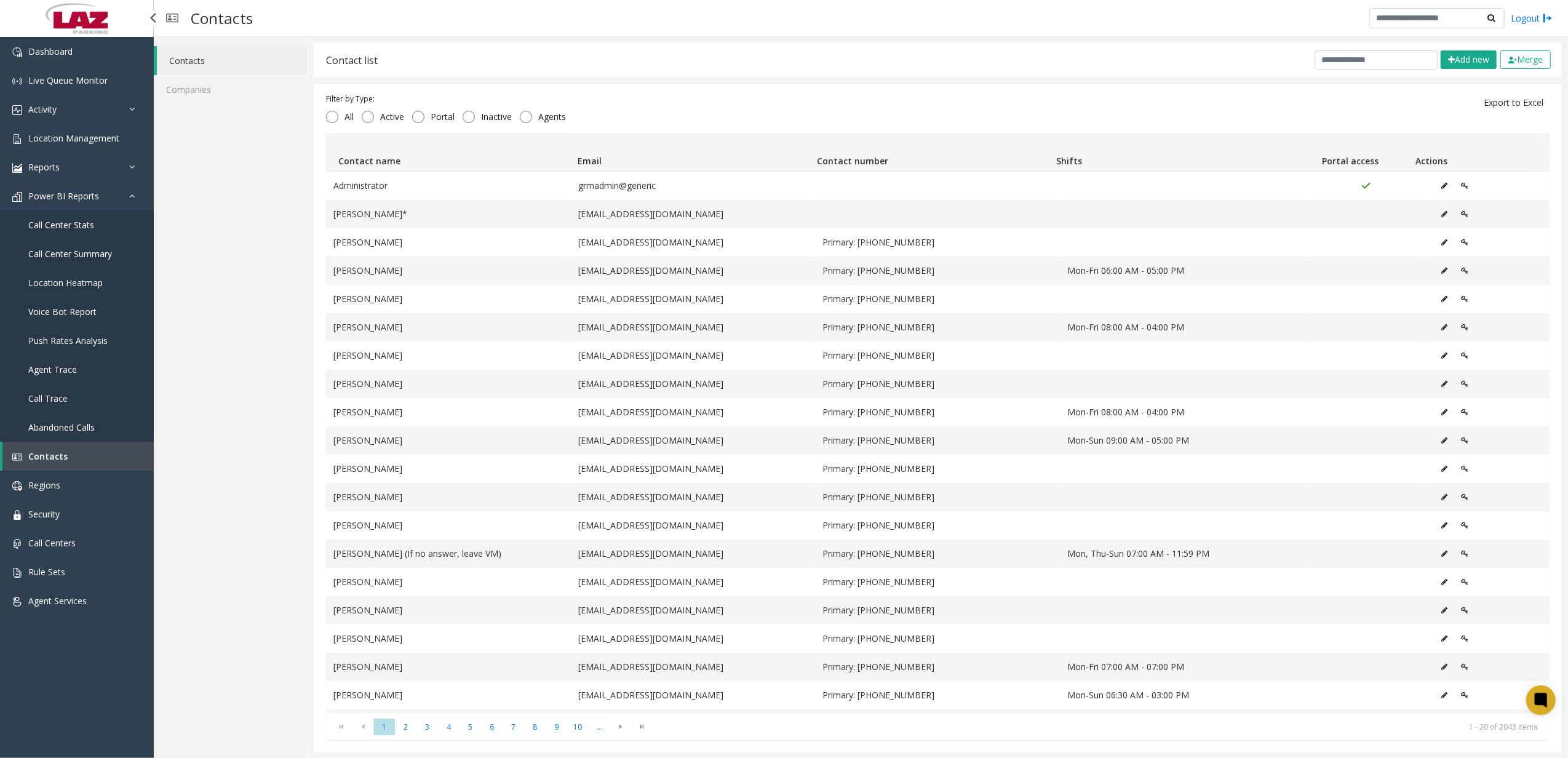
click at [94, 227] on link "Call Center Stats" at bounding box center [77, 225] width 154 height 29
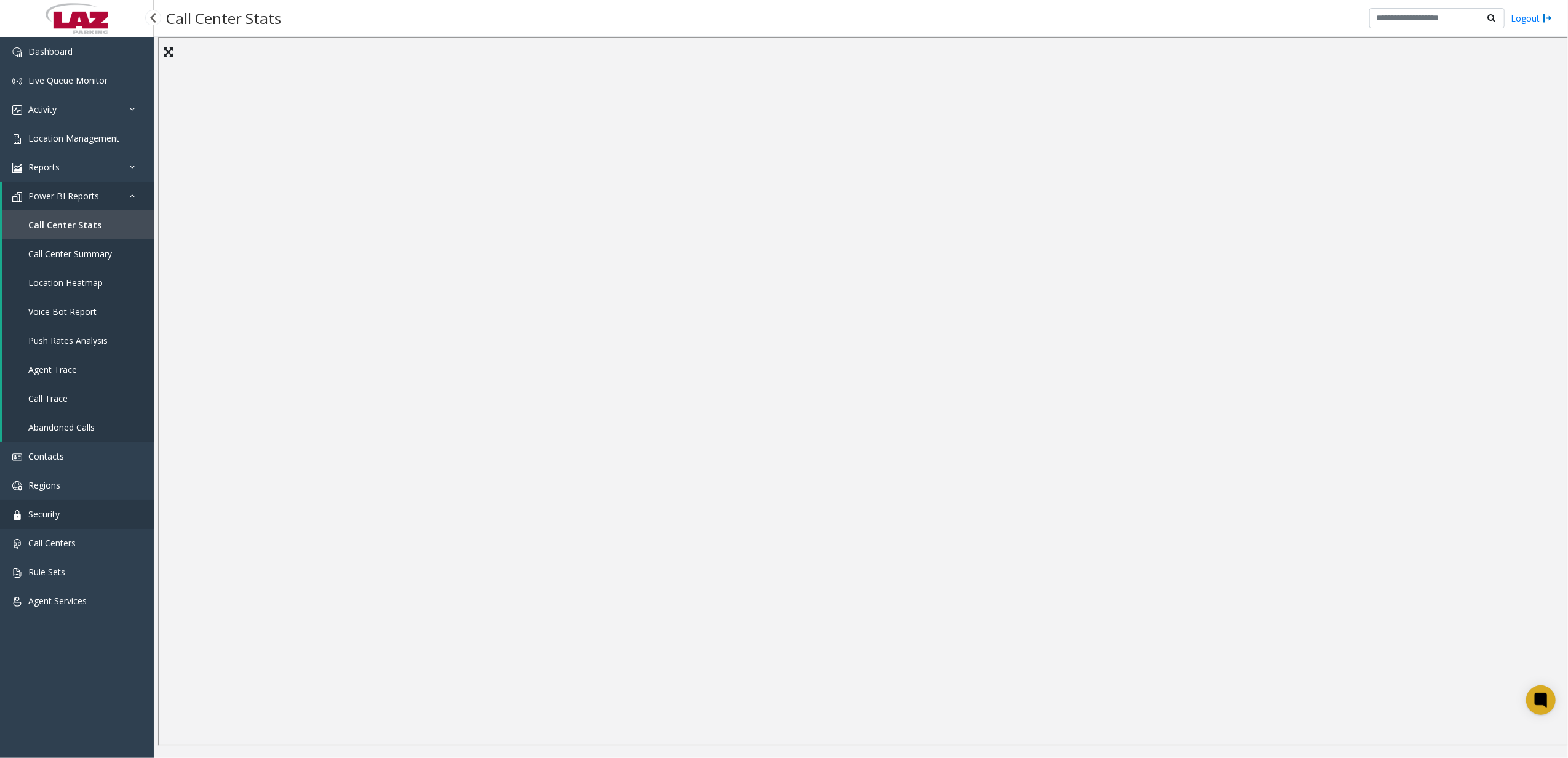
click at [80, 513] on link "Security" at bounding box center [77, 514] width 154 height 29
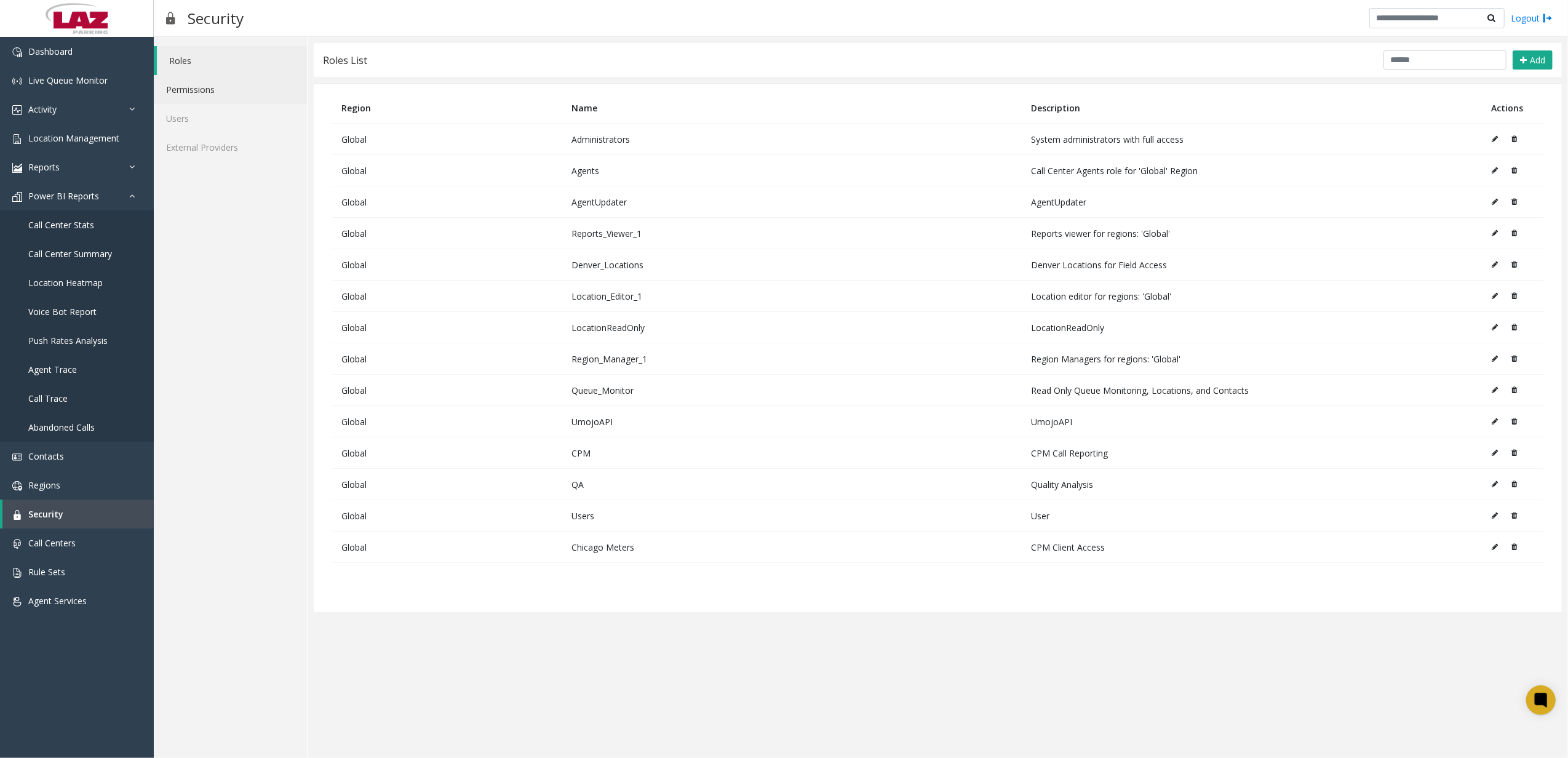
click at [239, 101] on link "Permissions" at bounding box center [230, 89] width 153 height 29
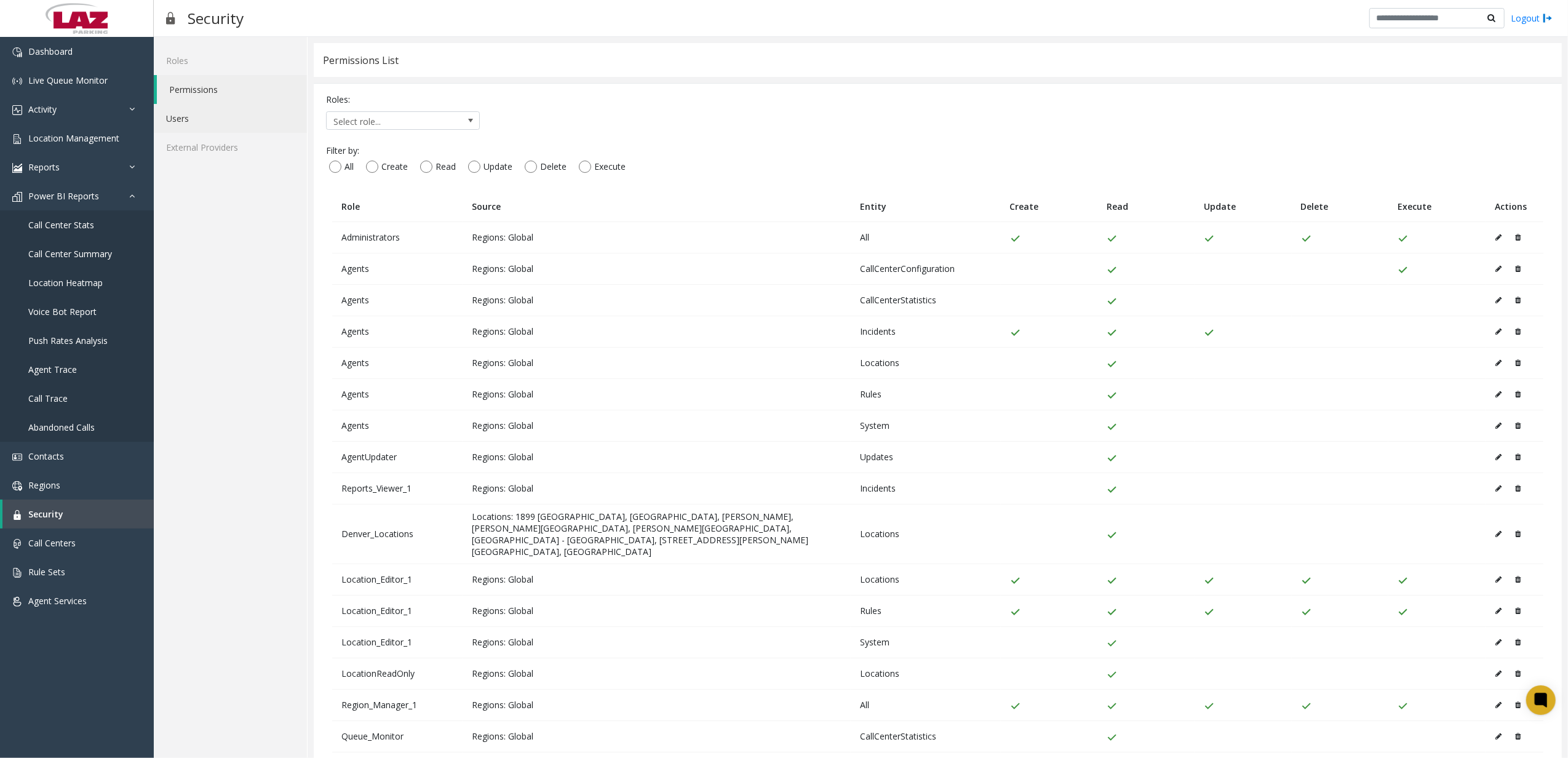
click at [229, 119] on link "Users" at bounding box center [230, 118] width 153 height 29
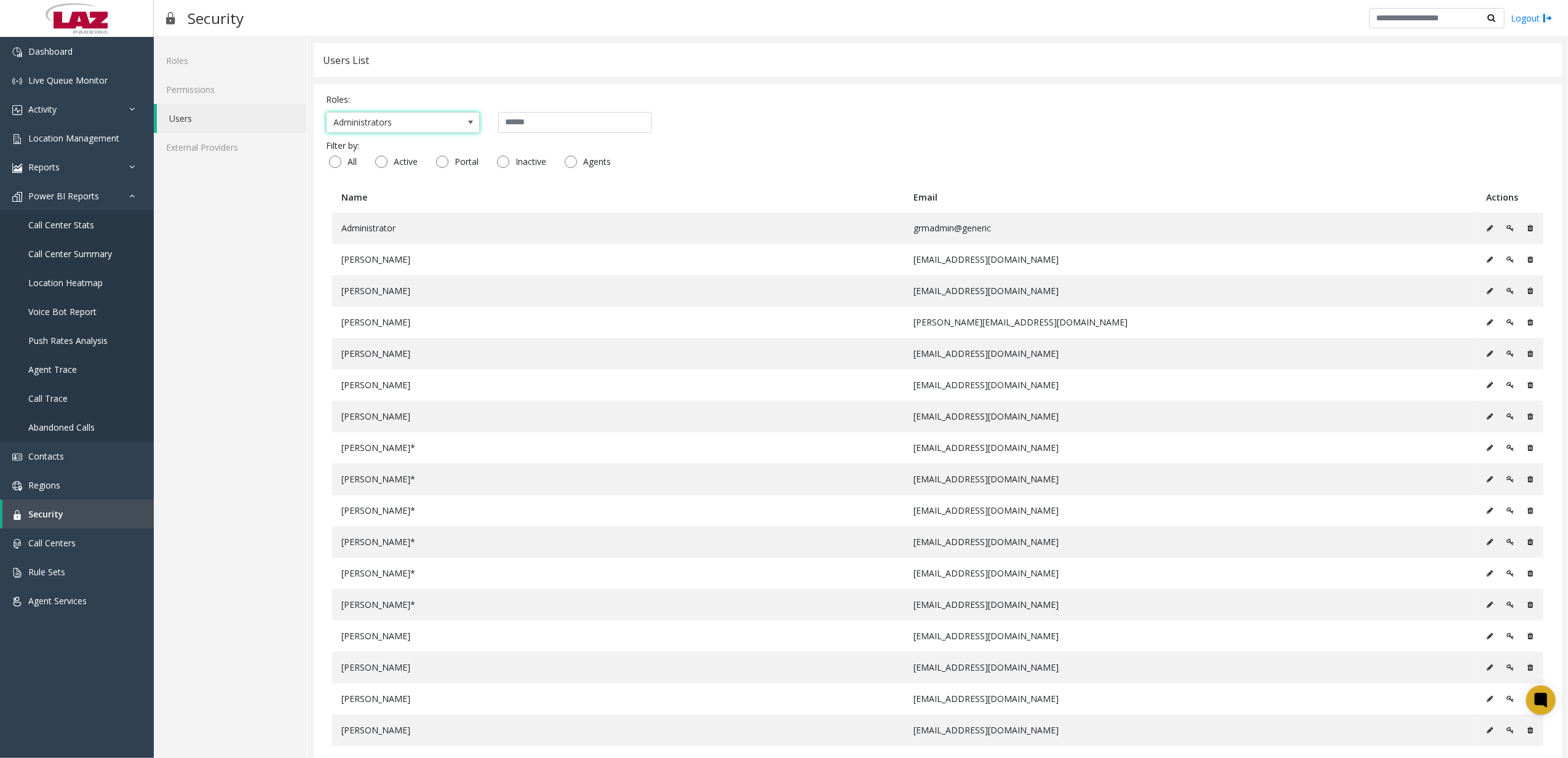
click at [457, 127] on span "Administrators" at bounding box center [403, 122] width 154 height 21
click at [843, 164] on div "All Active Portal Inactive Agents" at bounding box center [937, 164] width 1223 height 24
